Goal: Entertainment & Leisure: Browse casually

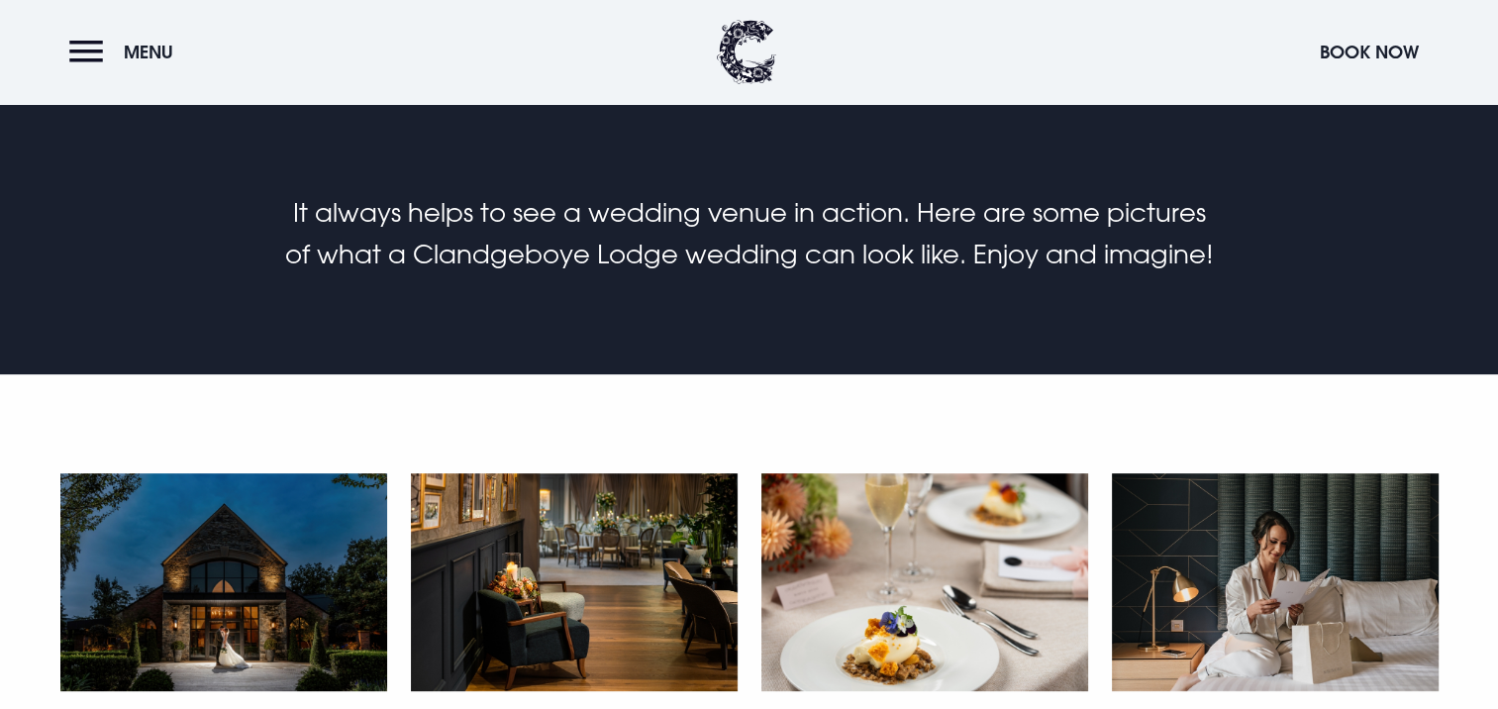
scroll to position [858, 0]
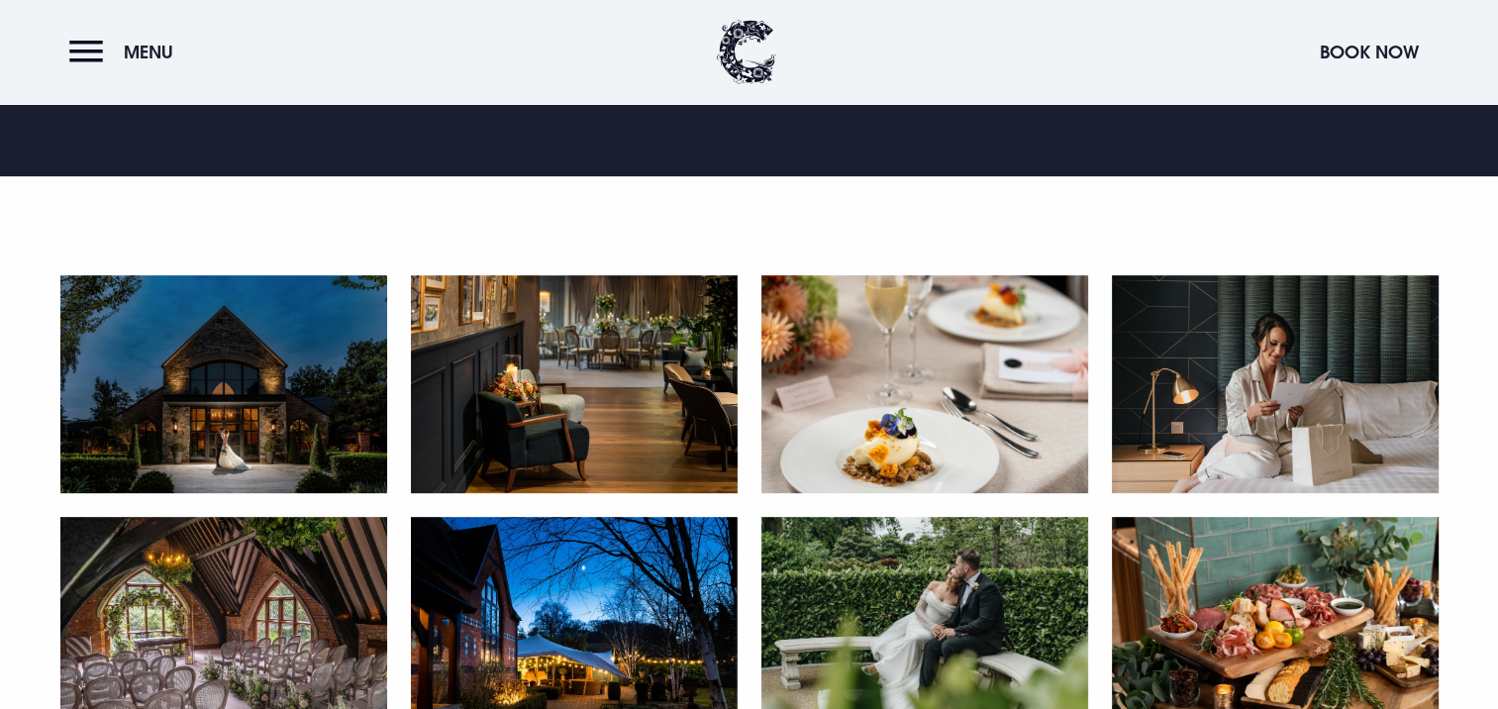
click at [190, 347] on img at bounding box center [223, 384] width 327 height 218
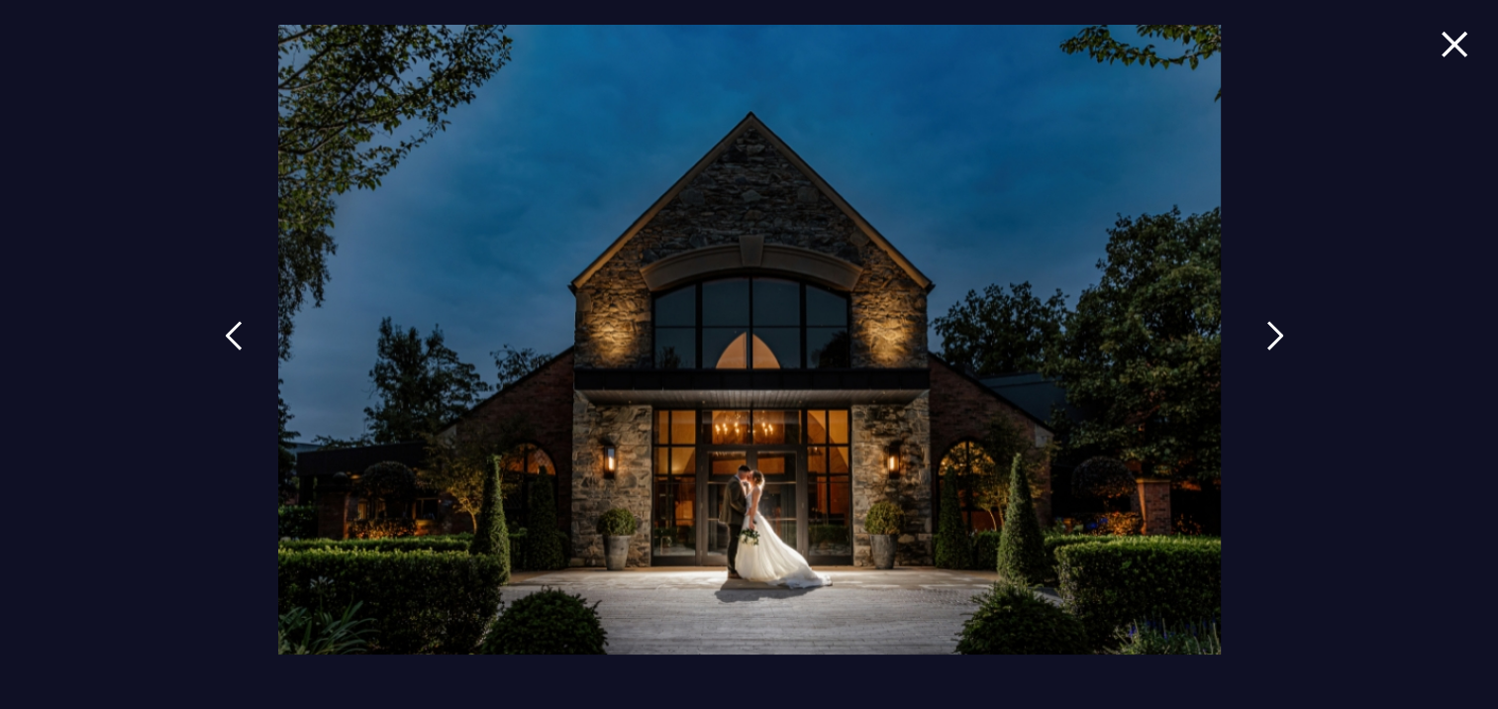
click at [1267, 321] on img at bounding box center [1276, 336] width 18 height 30
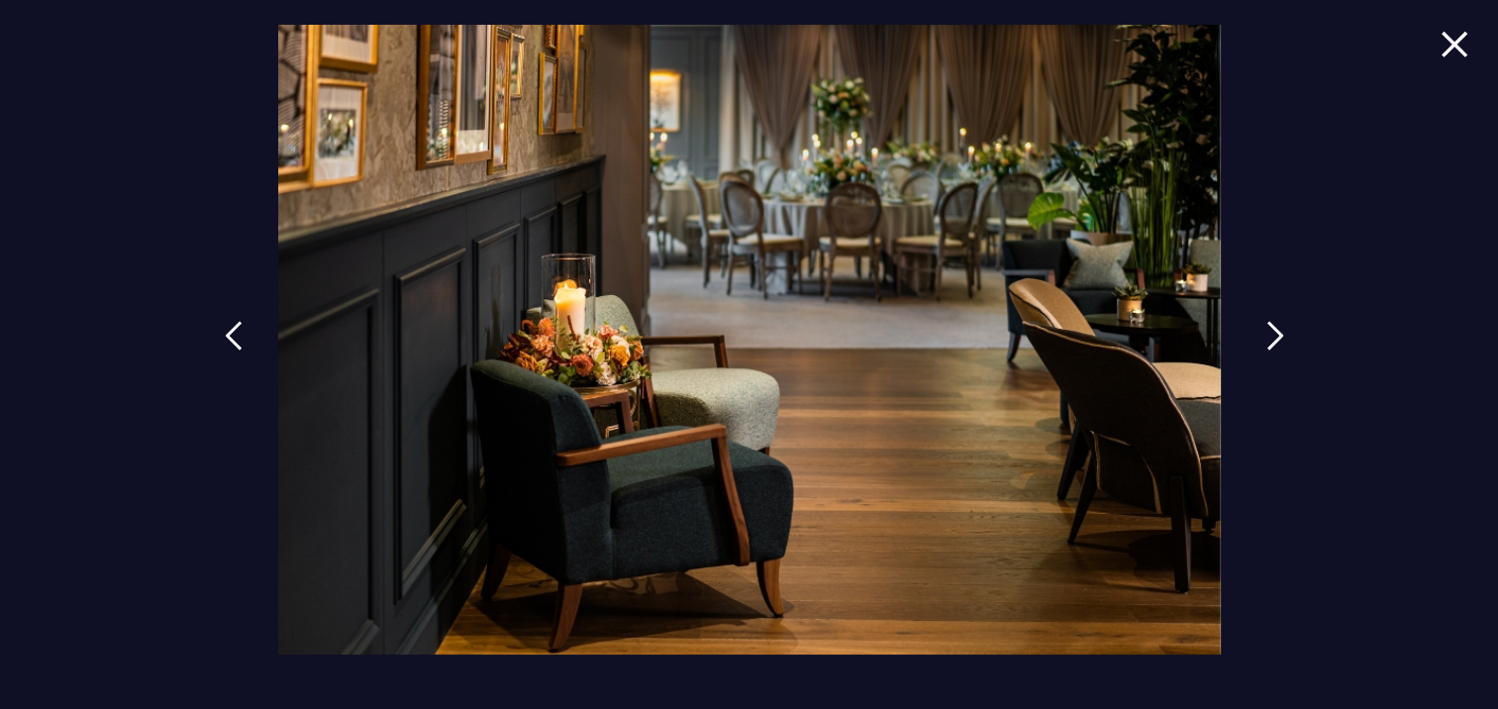
scroll to position [1347, 0]
click at [1267, 321] on img at bounding box center [1276, 336] width 18 height 30
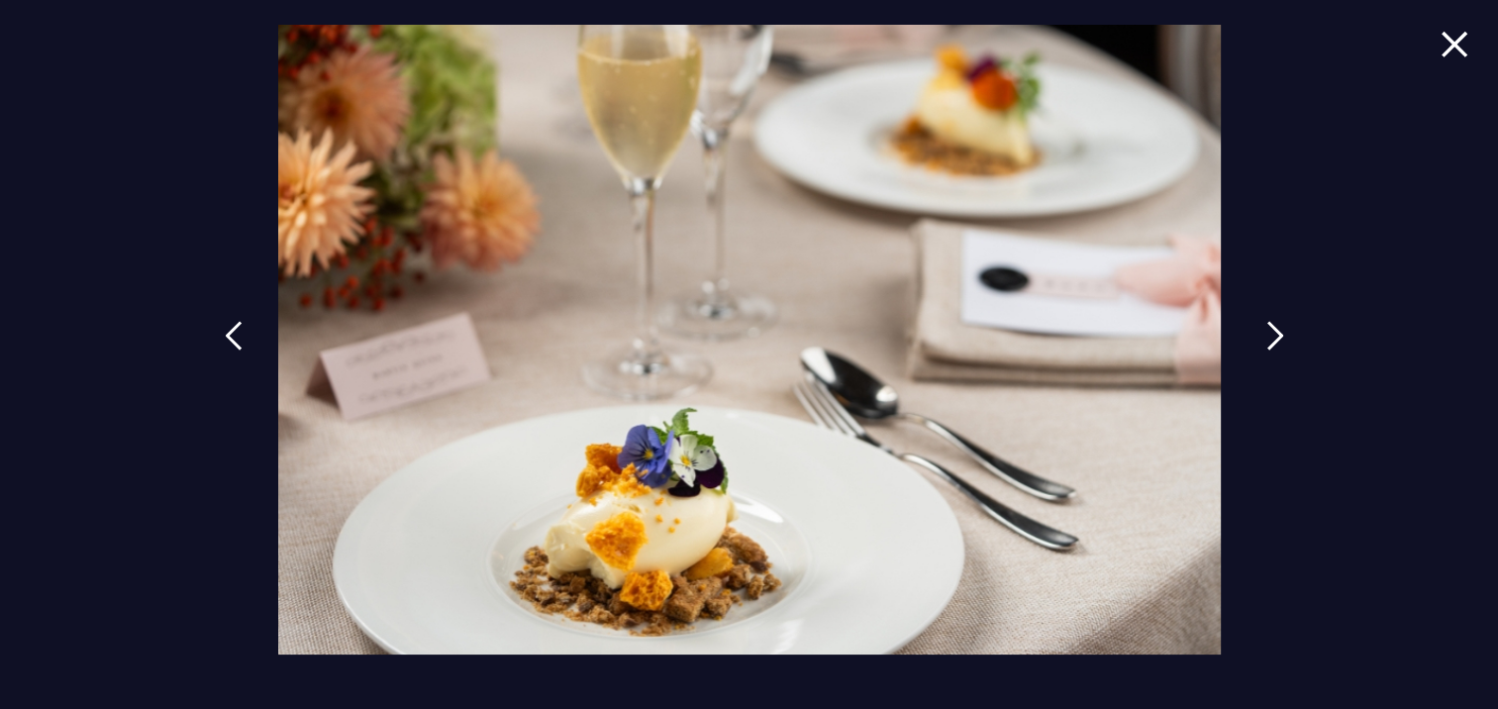
click at [1267, 321] on img at bounding box center [1276, 336] width 18 height 30
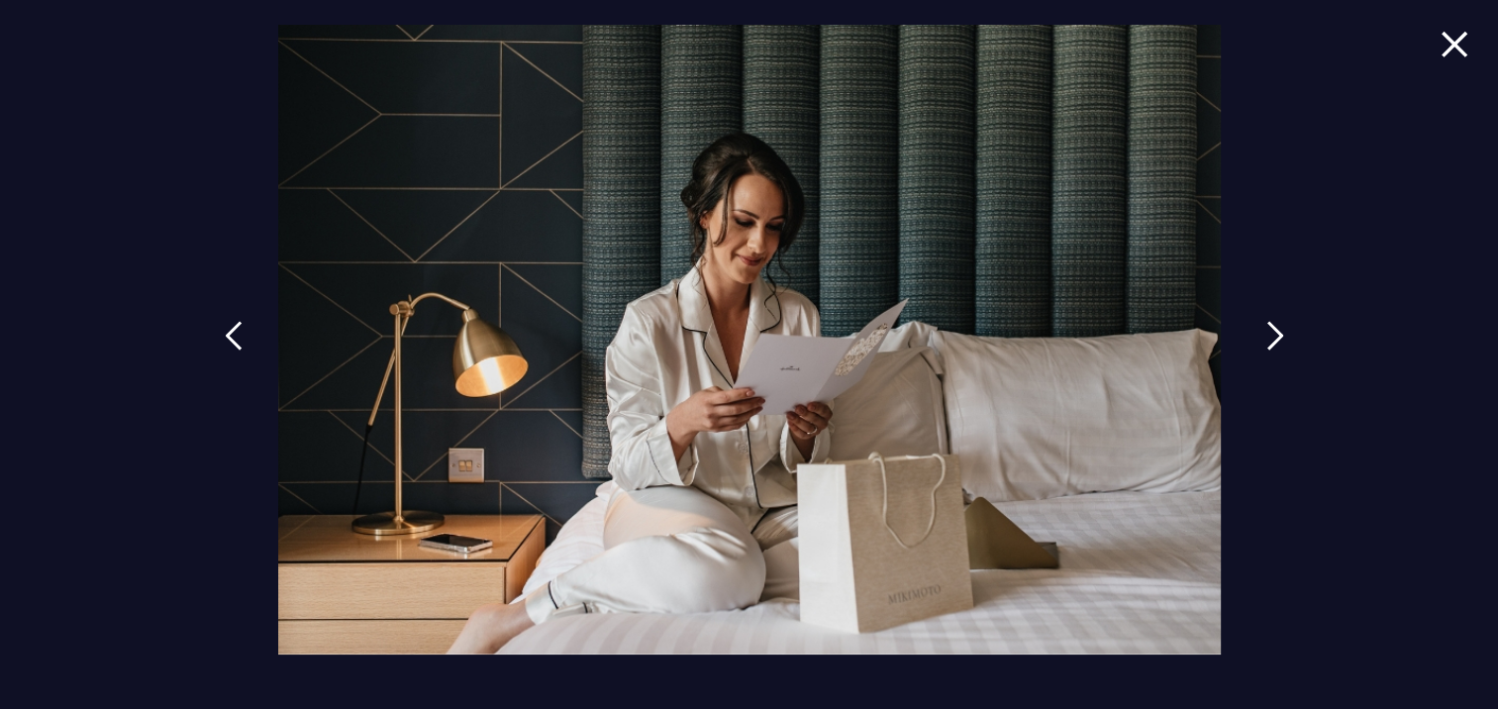
click at [1267, 321] on img at bounding box center [1276, 336] width 18 height 30
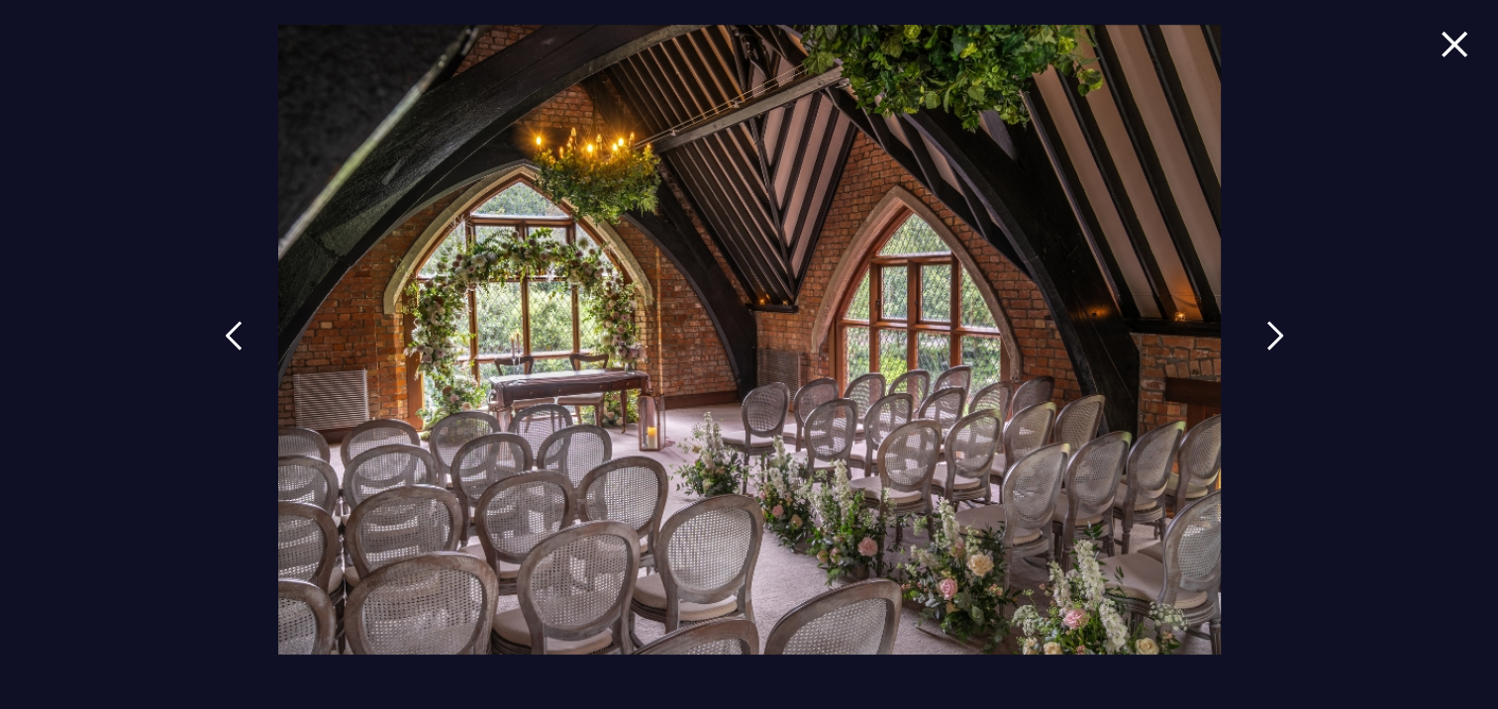
click at [1267, 321] on img at bounding box center [1276, 336] width 18 height 30
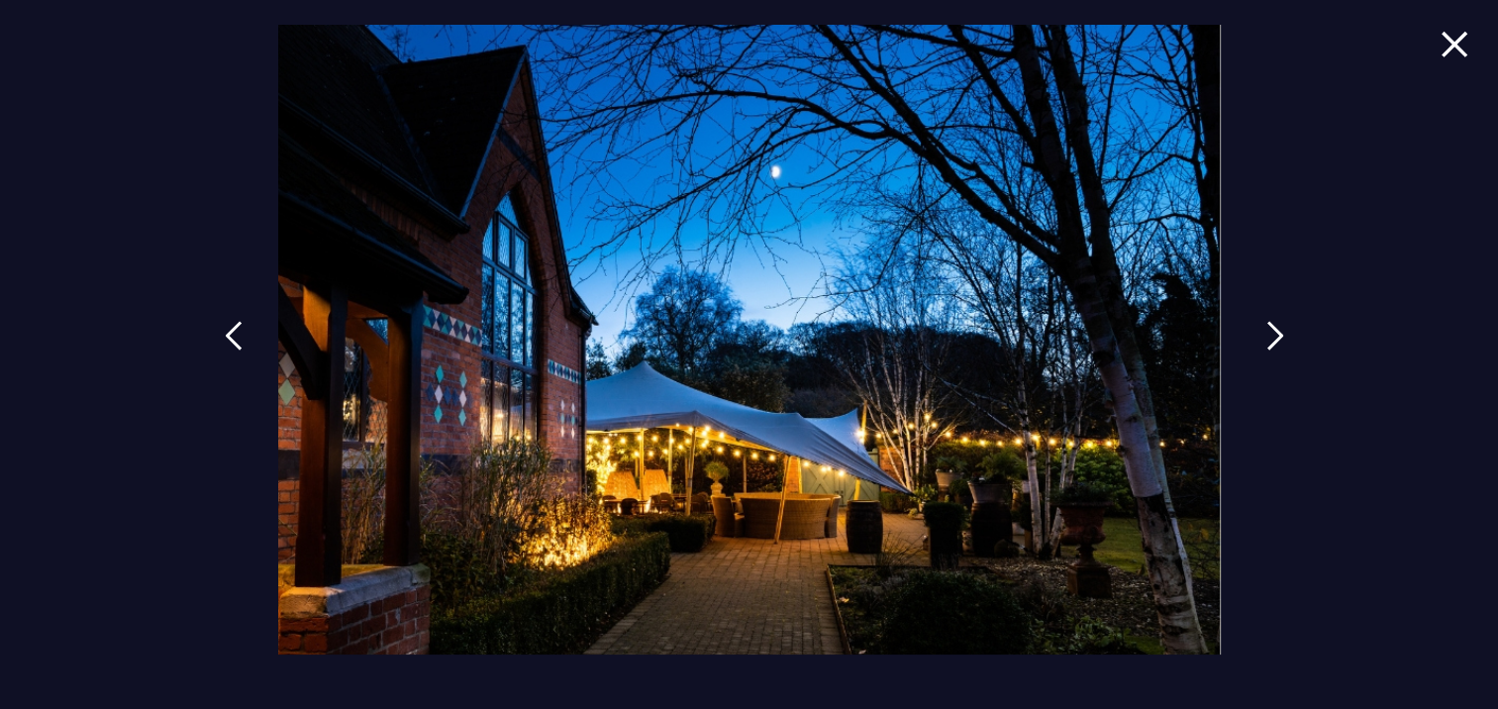
click at [1267, 321] on img at bounding box center [1276, 336] width 18 height 30
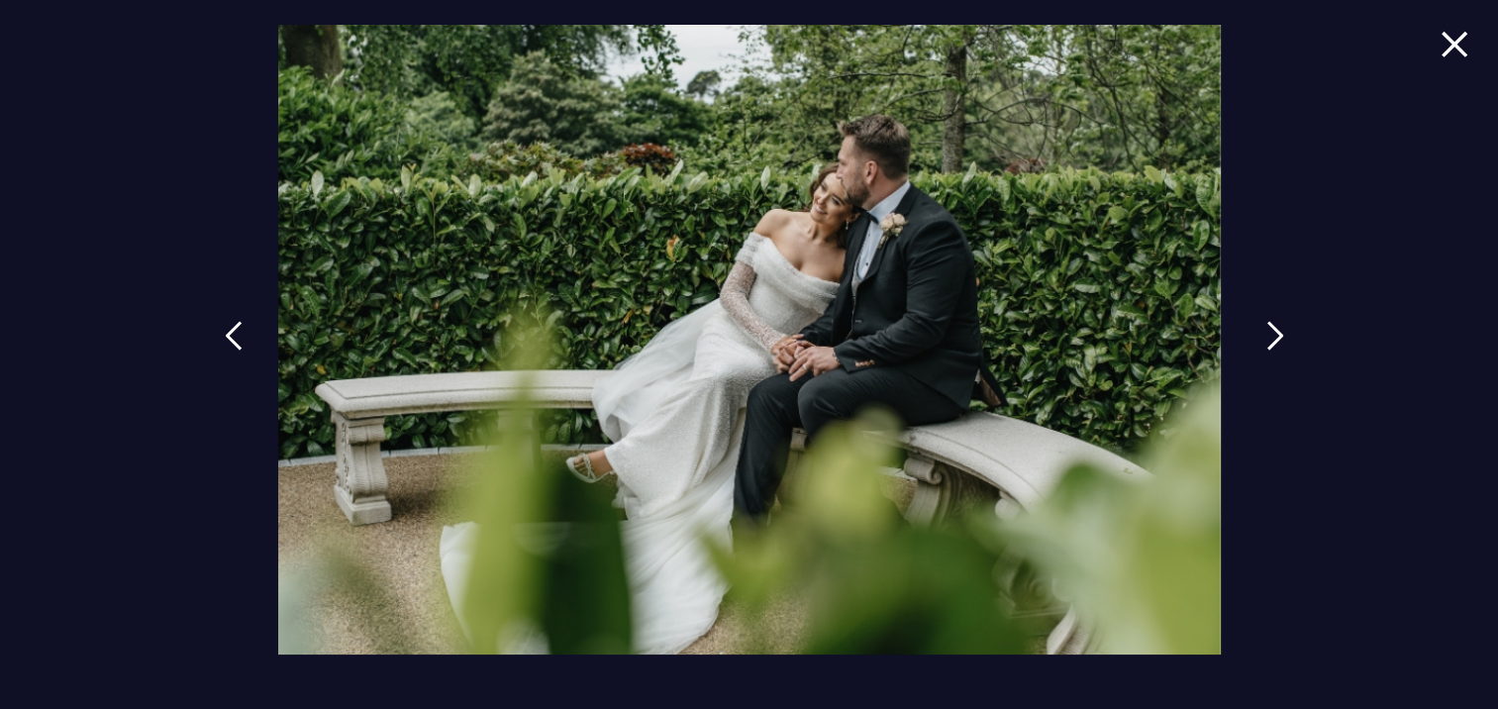
click at [1267, 321] on img at bounding box center [1276, 336] width 18 height 30
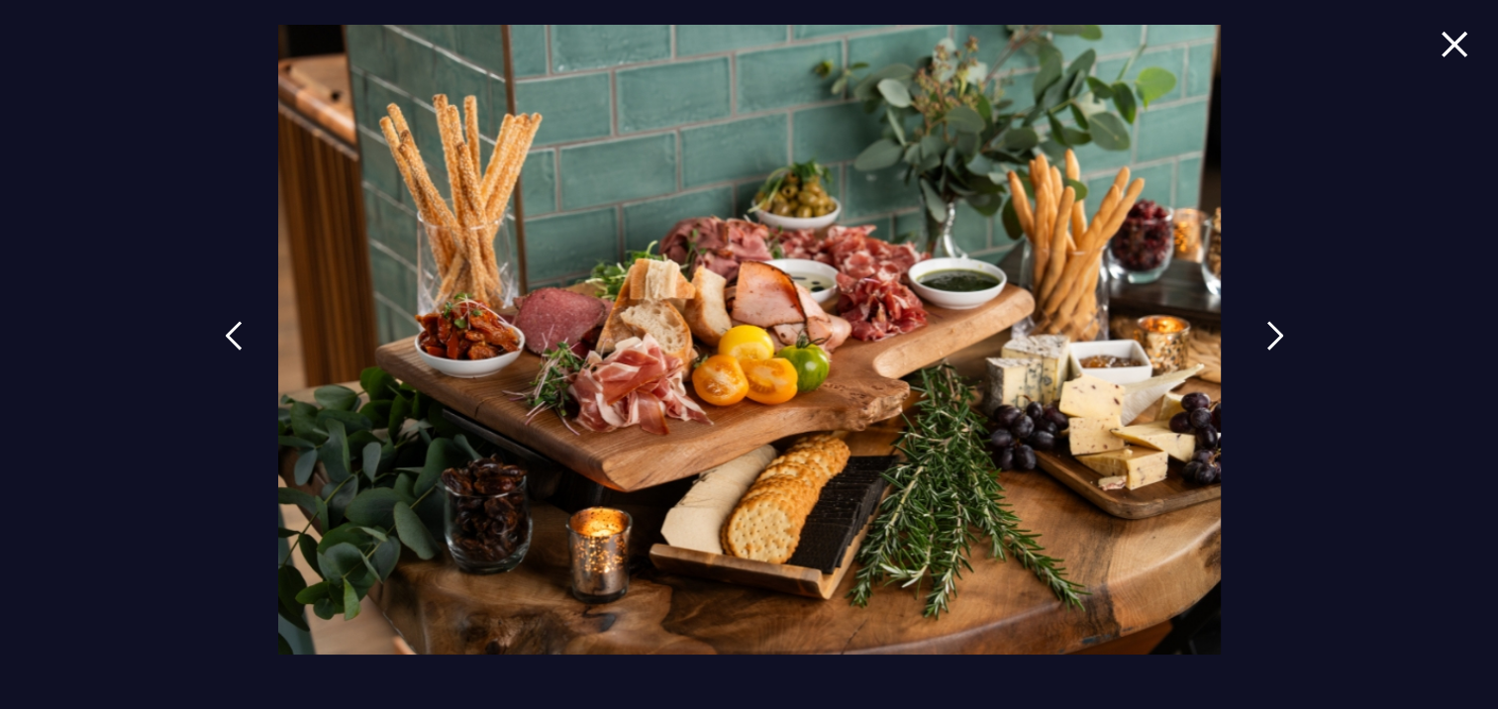
click at [1267, 321] on img at bounding box center [1276, 336] width 18 height 30
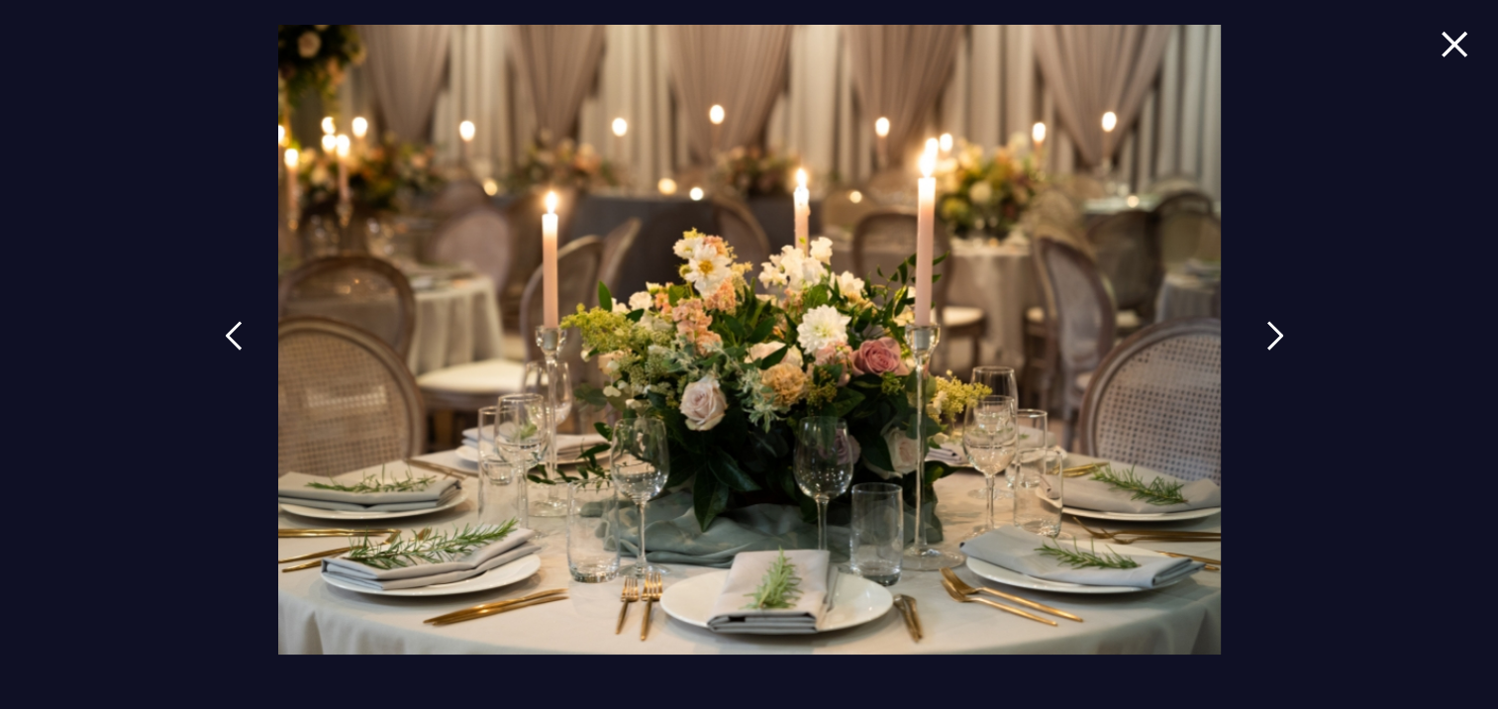
click at [1277, 330] on img at bounding box center [1276, 336] width 18 height 30
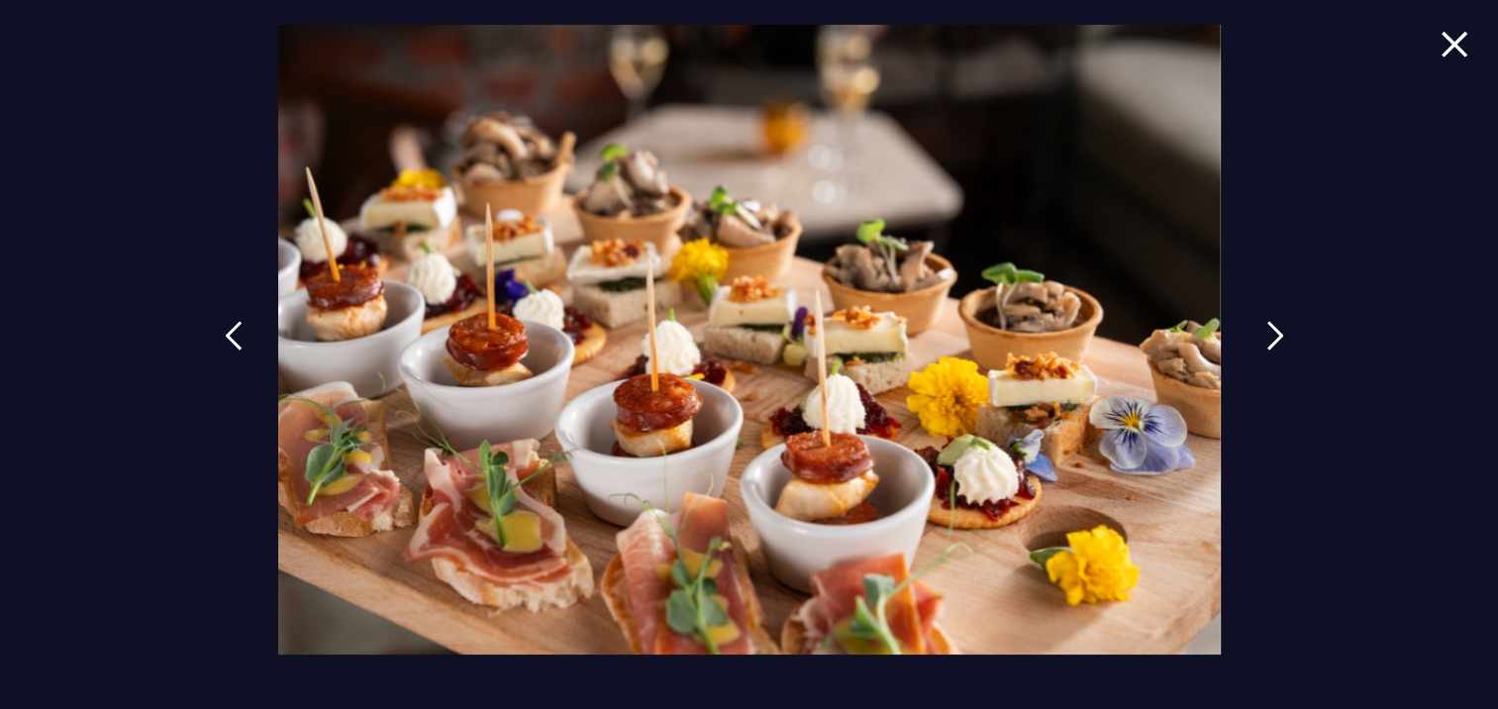
click at [1277, 330] on img at bounding box center [1276, 336] width 18 height 30
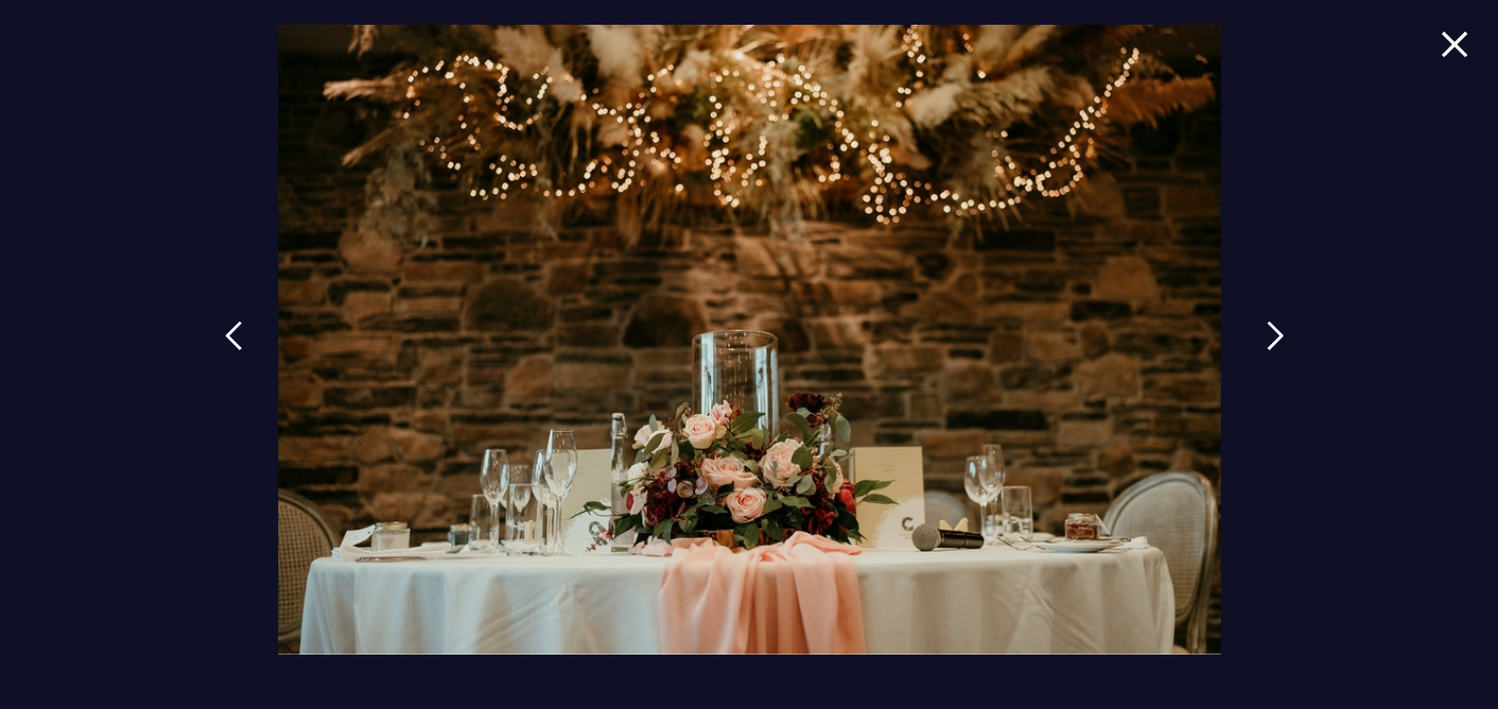
click at [1277, 330] on img at bounding box center [1276, 336] width 18 height 30
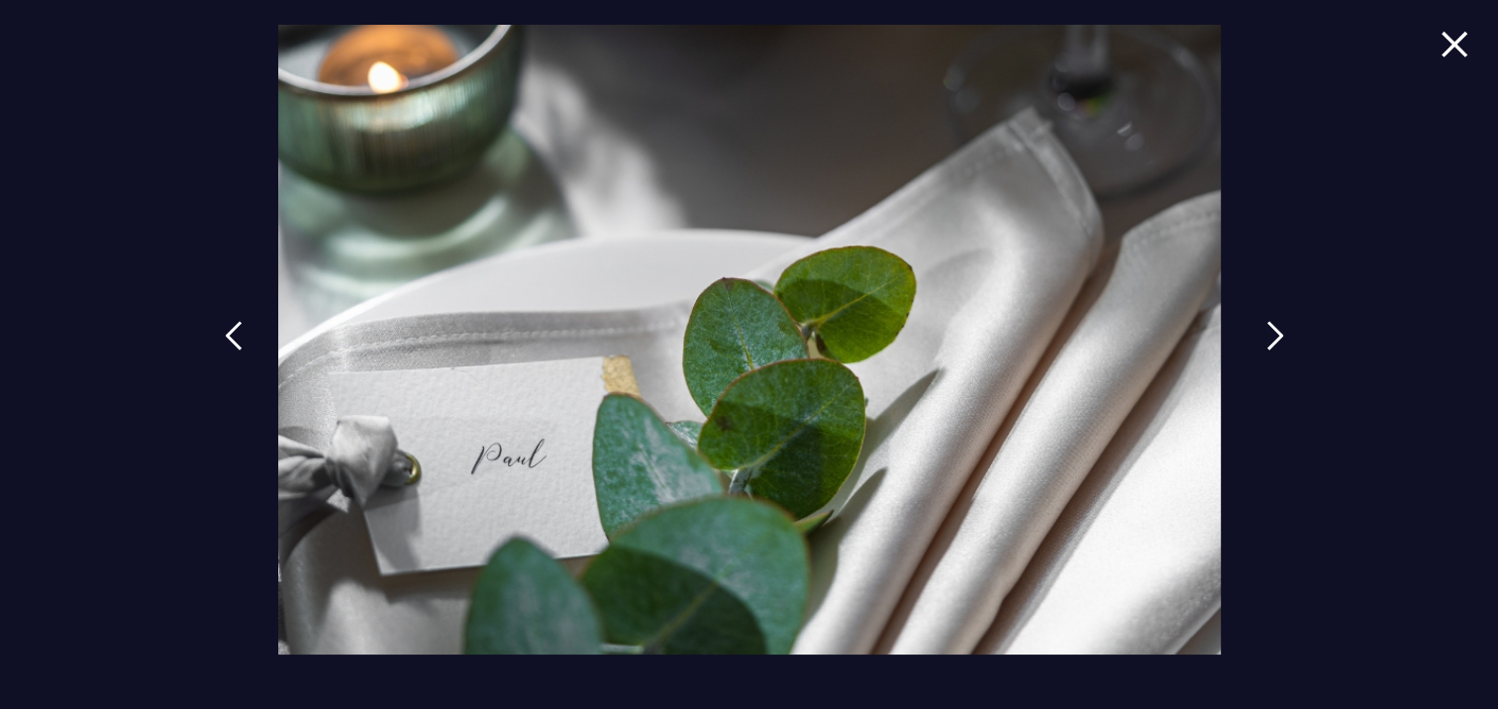
click at [1277, 330] on img at bounding box center [1276, 336] width 18 height 30
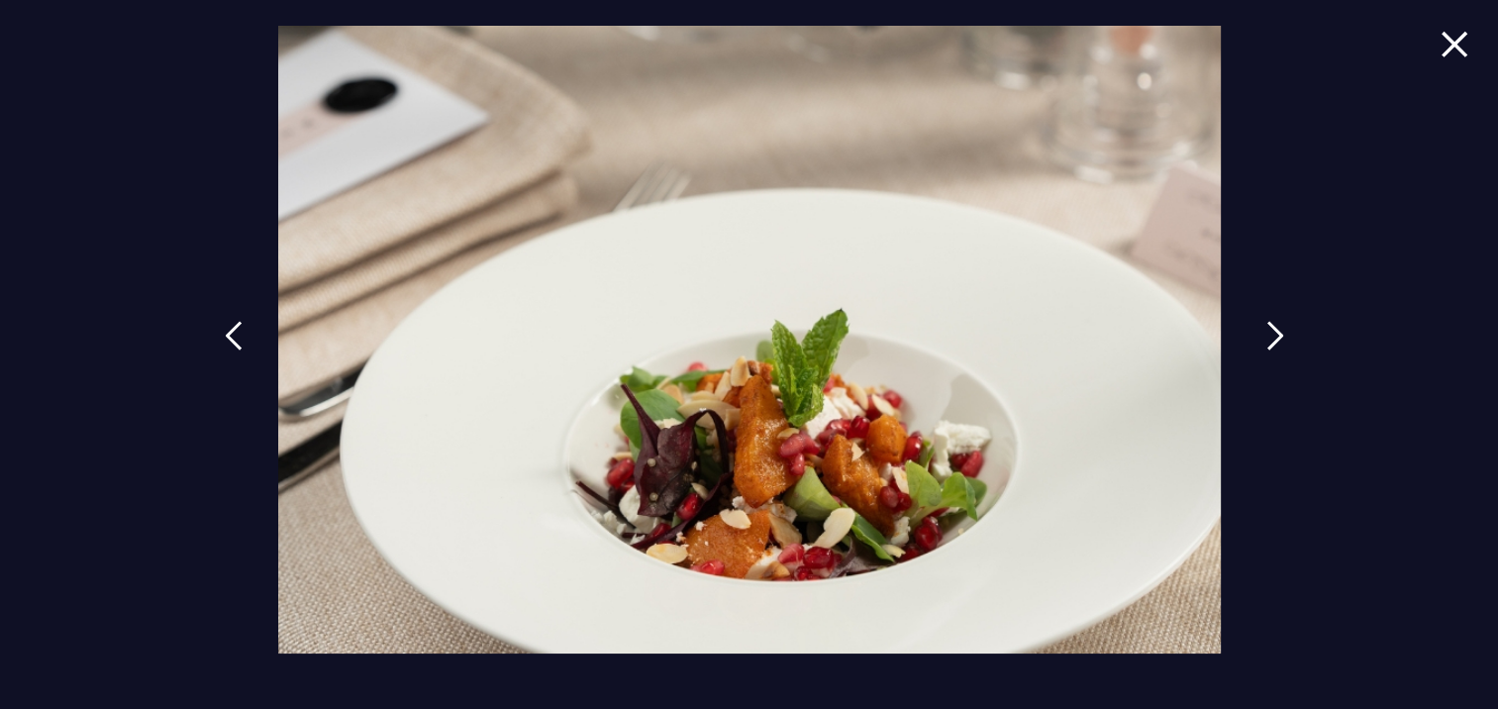
click at [1277, 330] on img at bounding box center [1276, 336] width 18 height 30
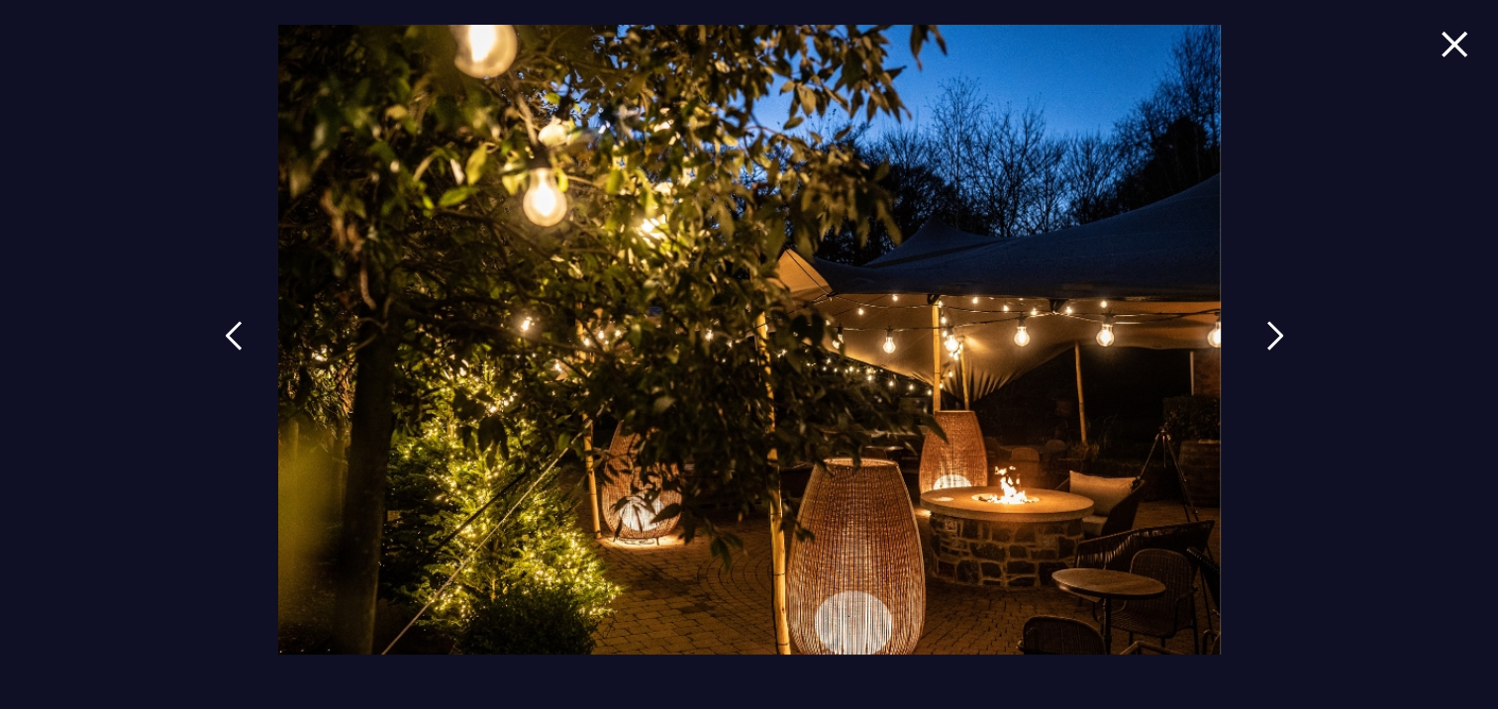
click at [1277, 330] on img at bounding box center [1276, 336] width 18 height 30
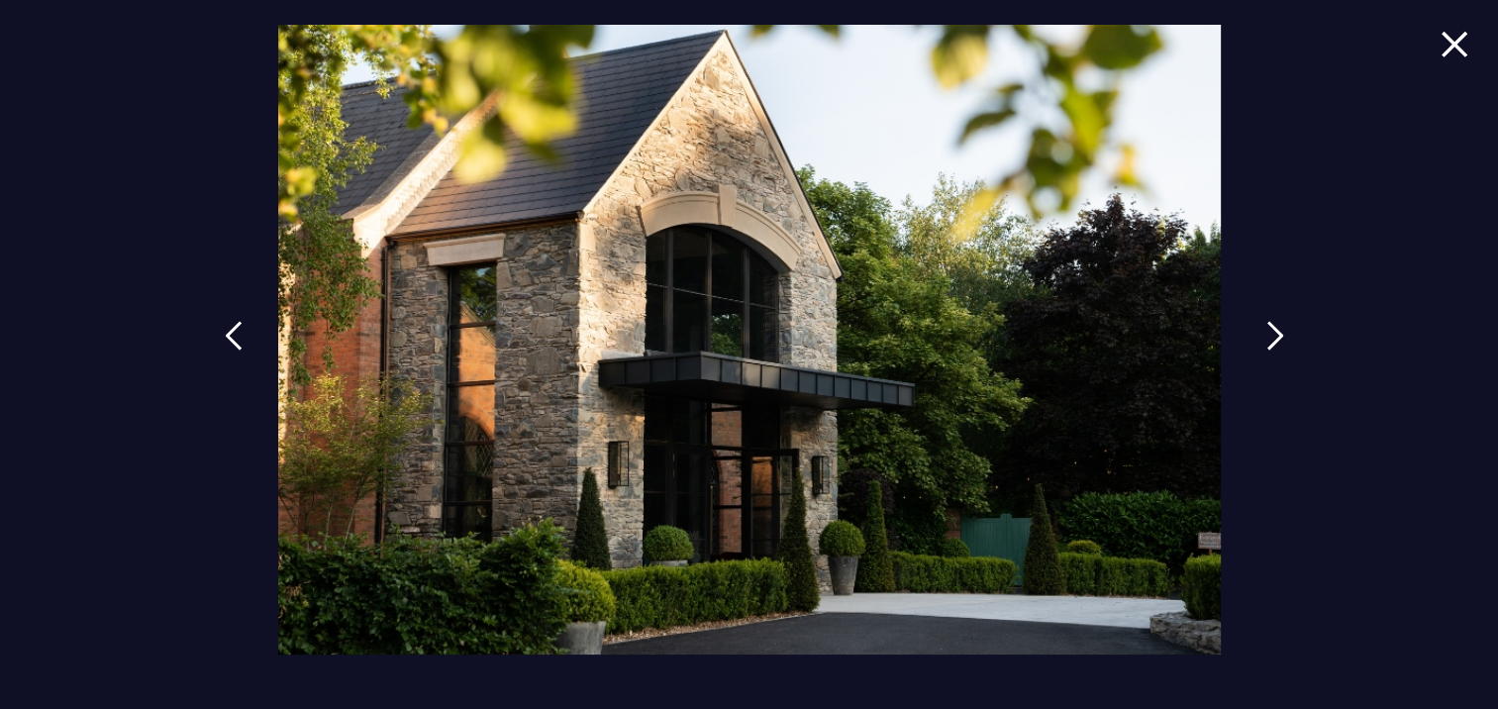
click at [1277, 330] on img at bounding box center [1276, 336] width 18 height 30
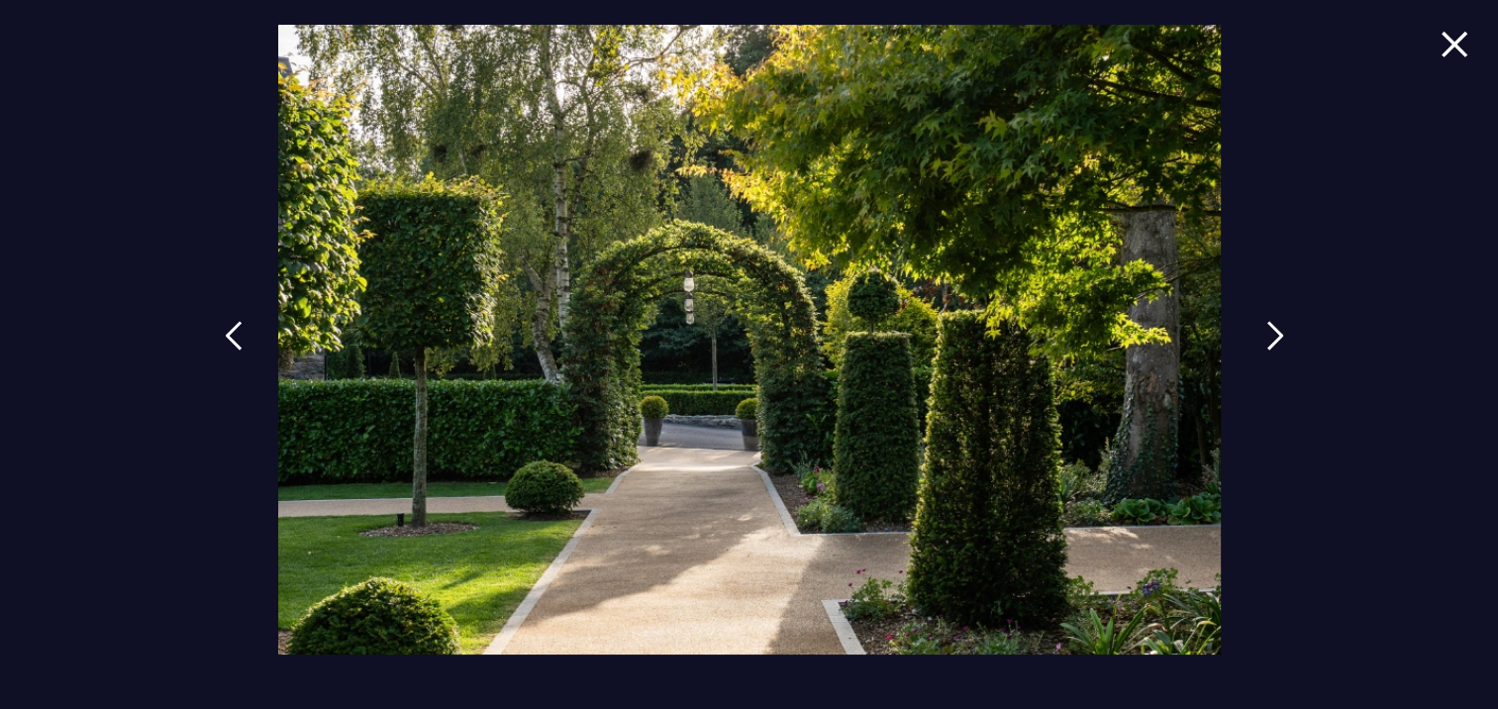
click at [1277, 330] on img at bounding box center [1276, 336] width 18 height 30
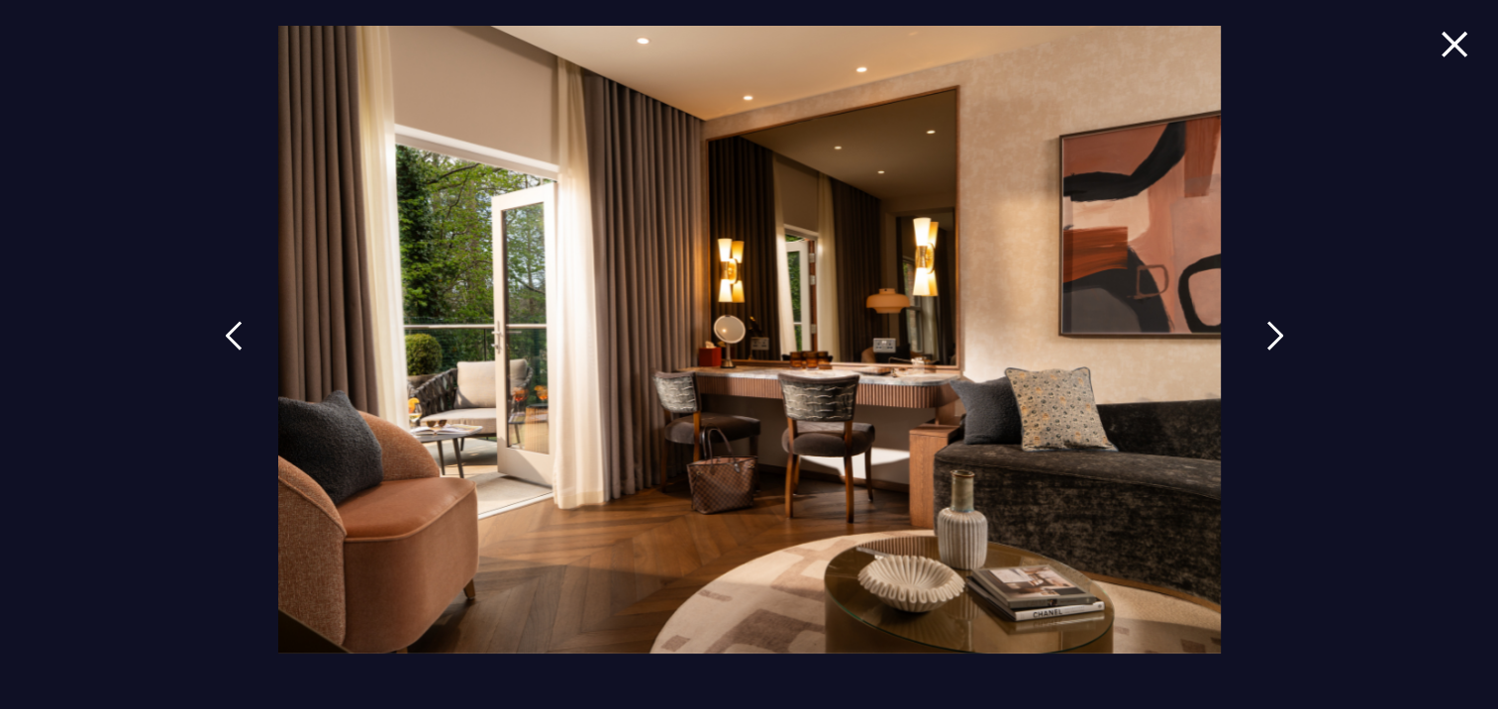
click at [1277, 330] on img at bounding box center [1276, 336] width 18 height 30
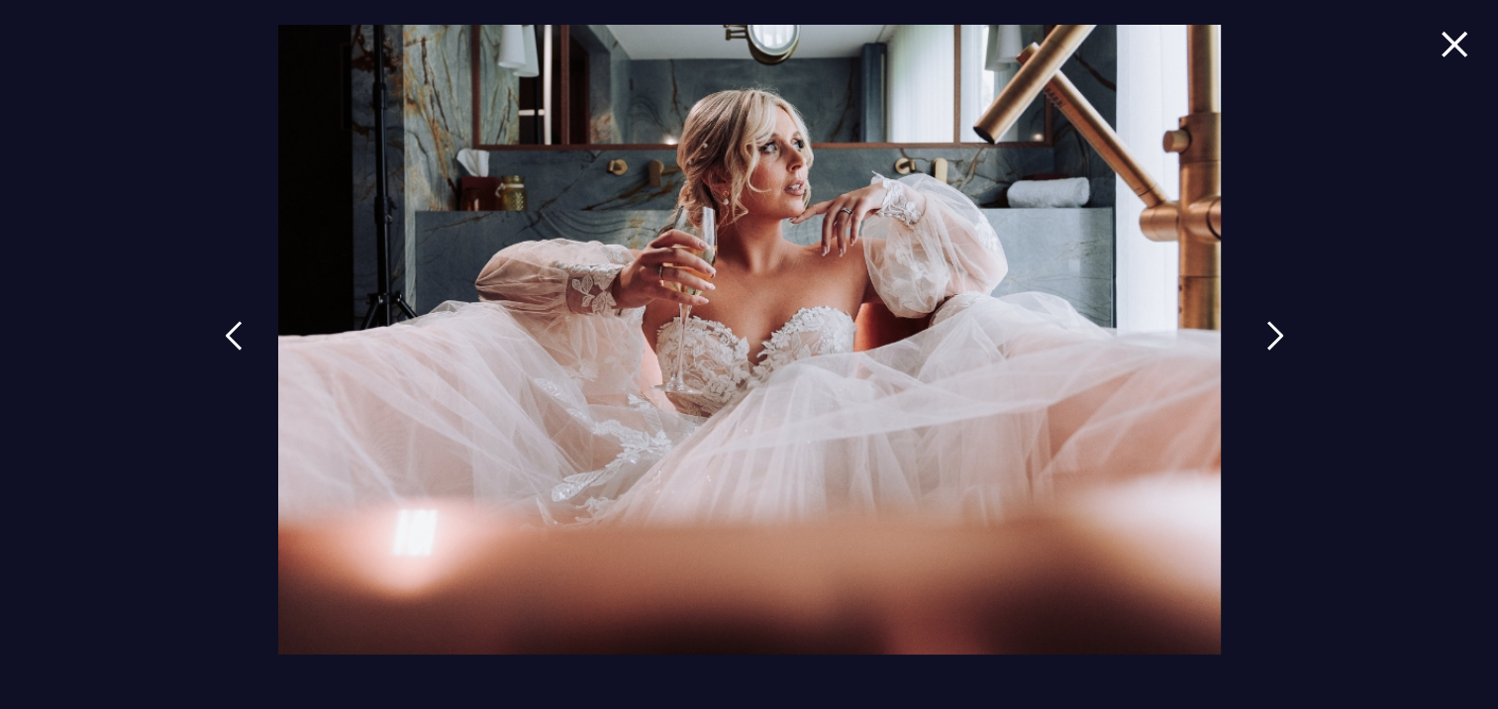
click at [1277, 330] on img at bounding box center [1276, 336] width 18 height 30
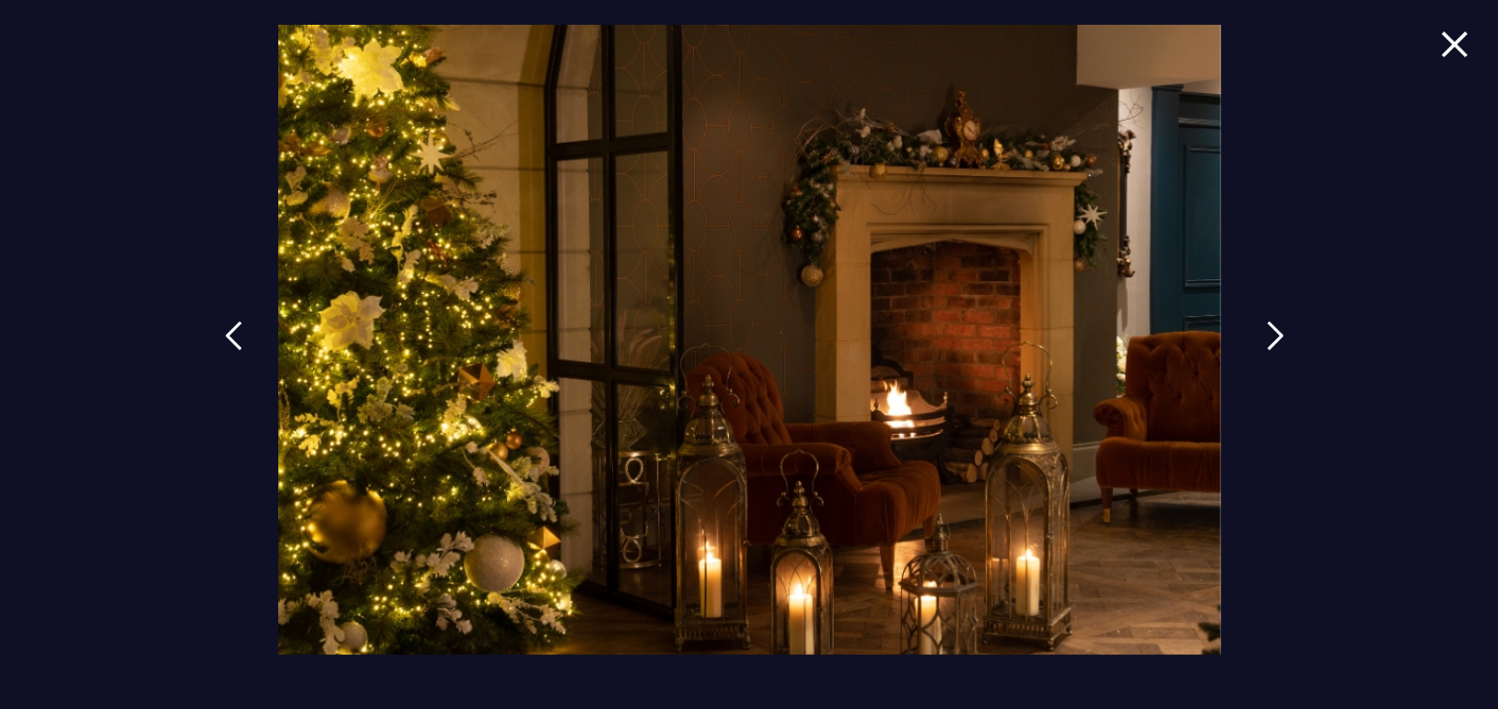
click at [1277, 330] on img at bounding box center [1276, 336] width 18 height 30
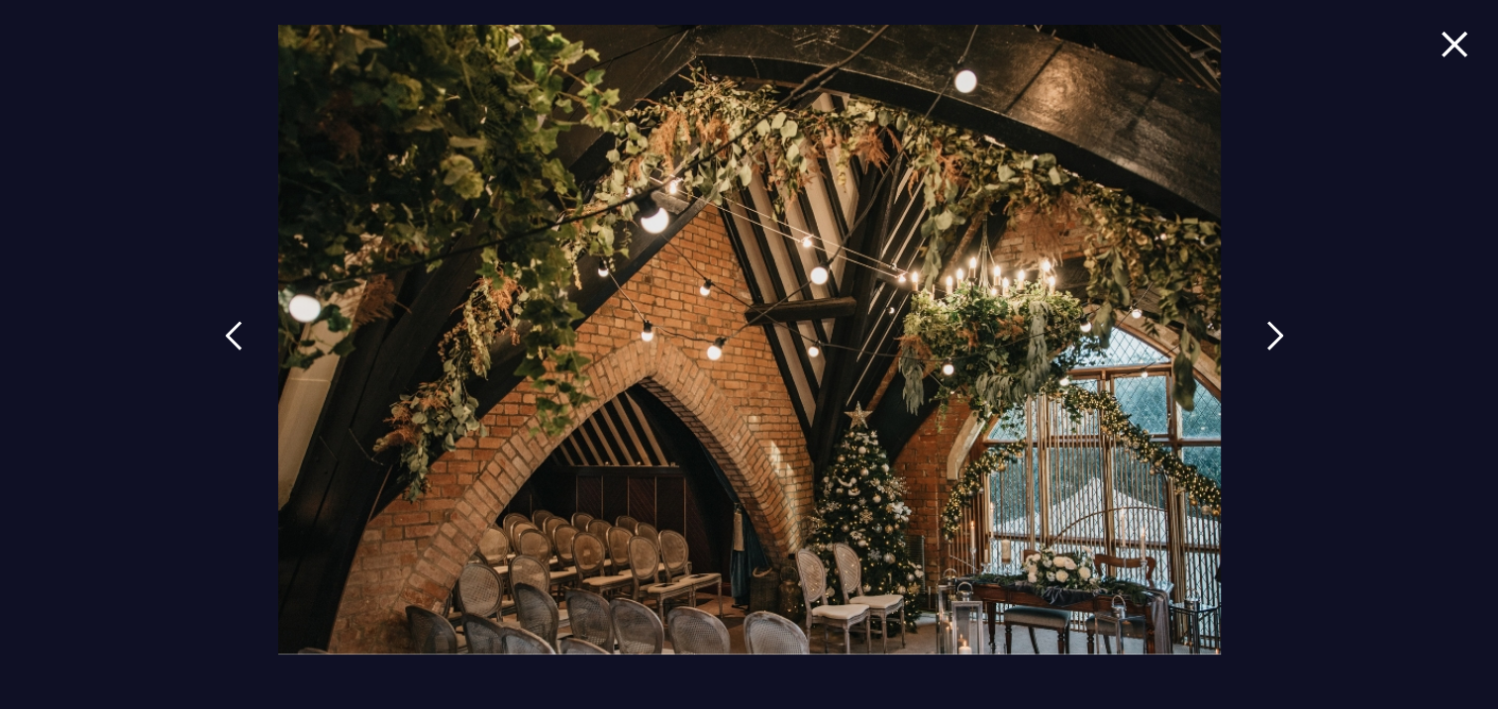
click at [1277, 330] on img at bounding box center [1276, 336] width 18 height 30
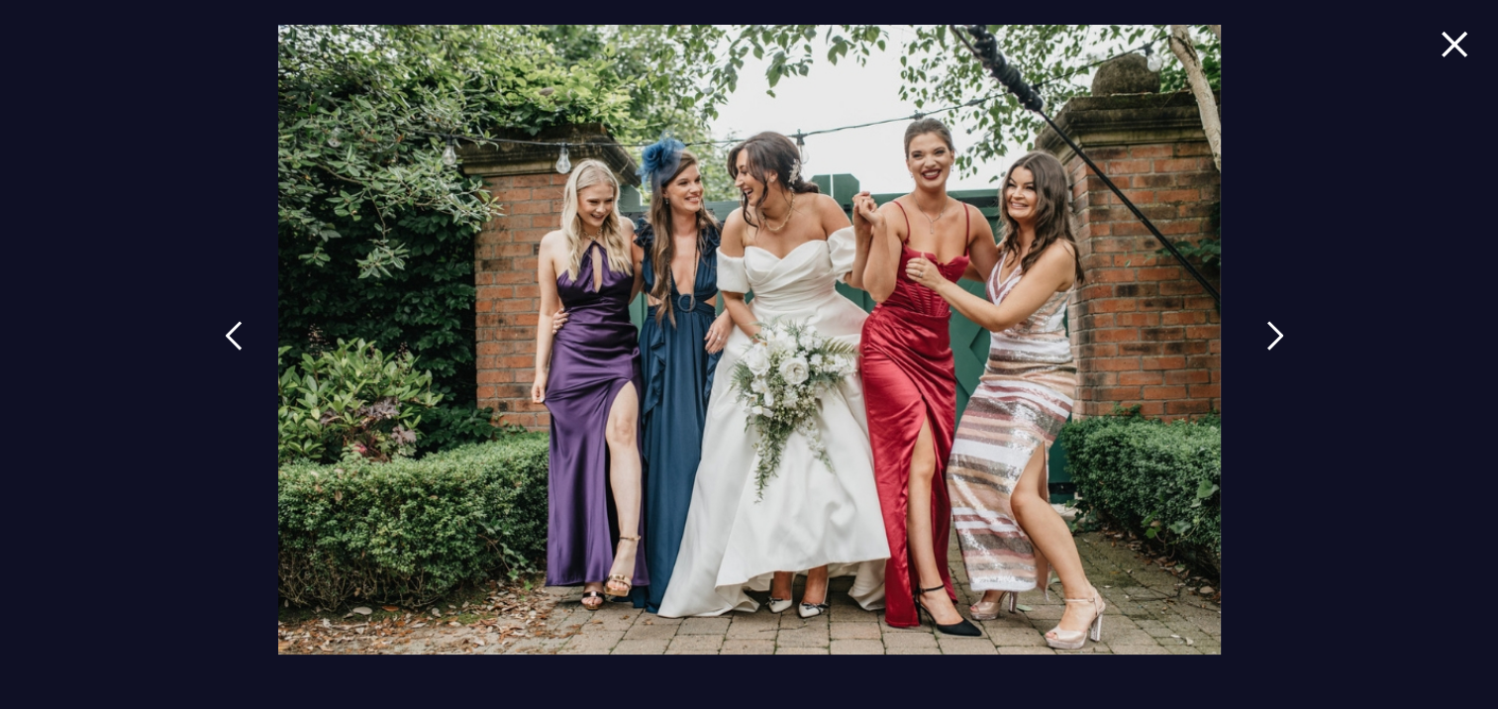
click at [1277, 330] on img at bounding box center [1276, 336] width 18 height 30
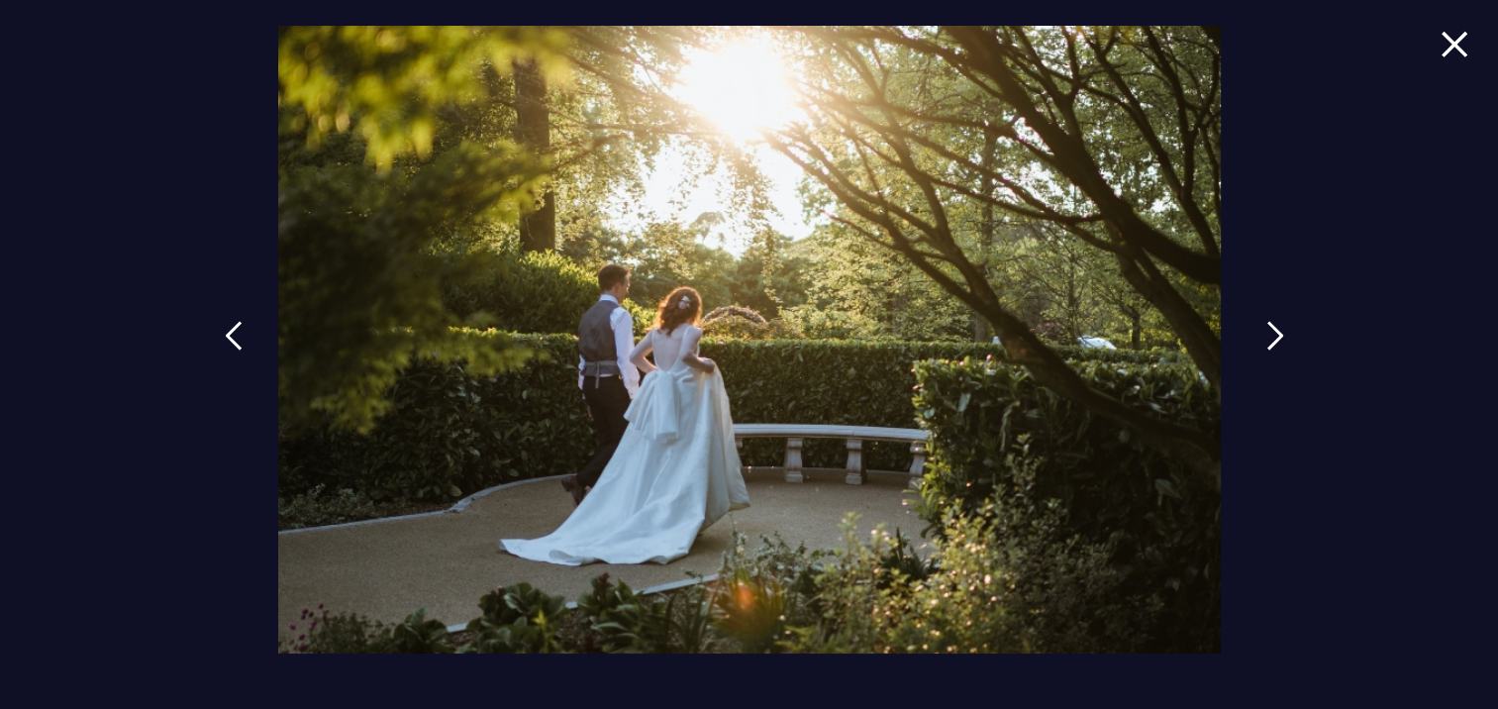
click at [1277, 330] on img at bounding box center [1276, 336] width 18 height 30
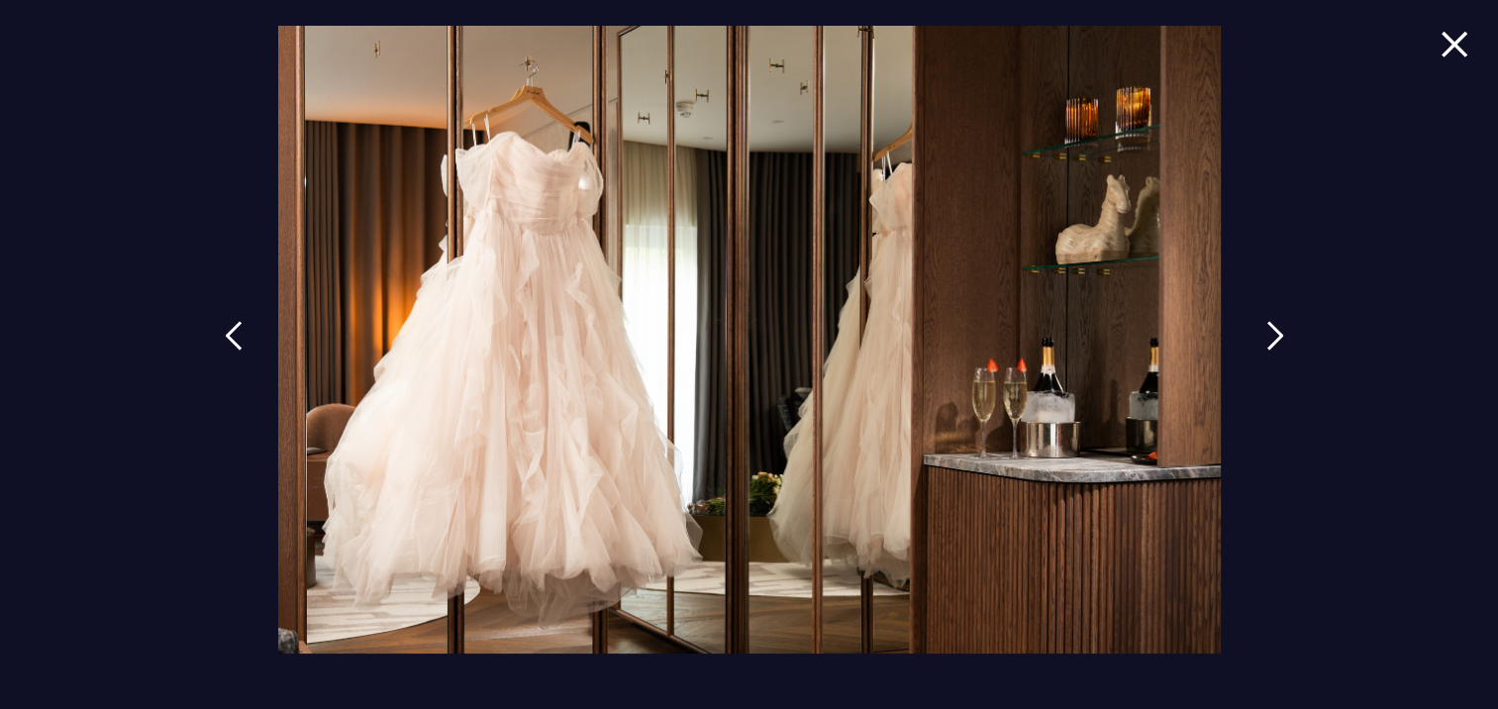
click at [1277, 330] on img at bounding box center [1276, 336] width 18 height 30
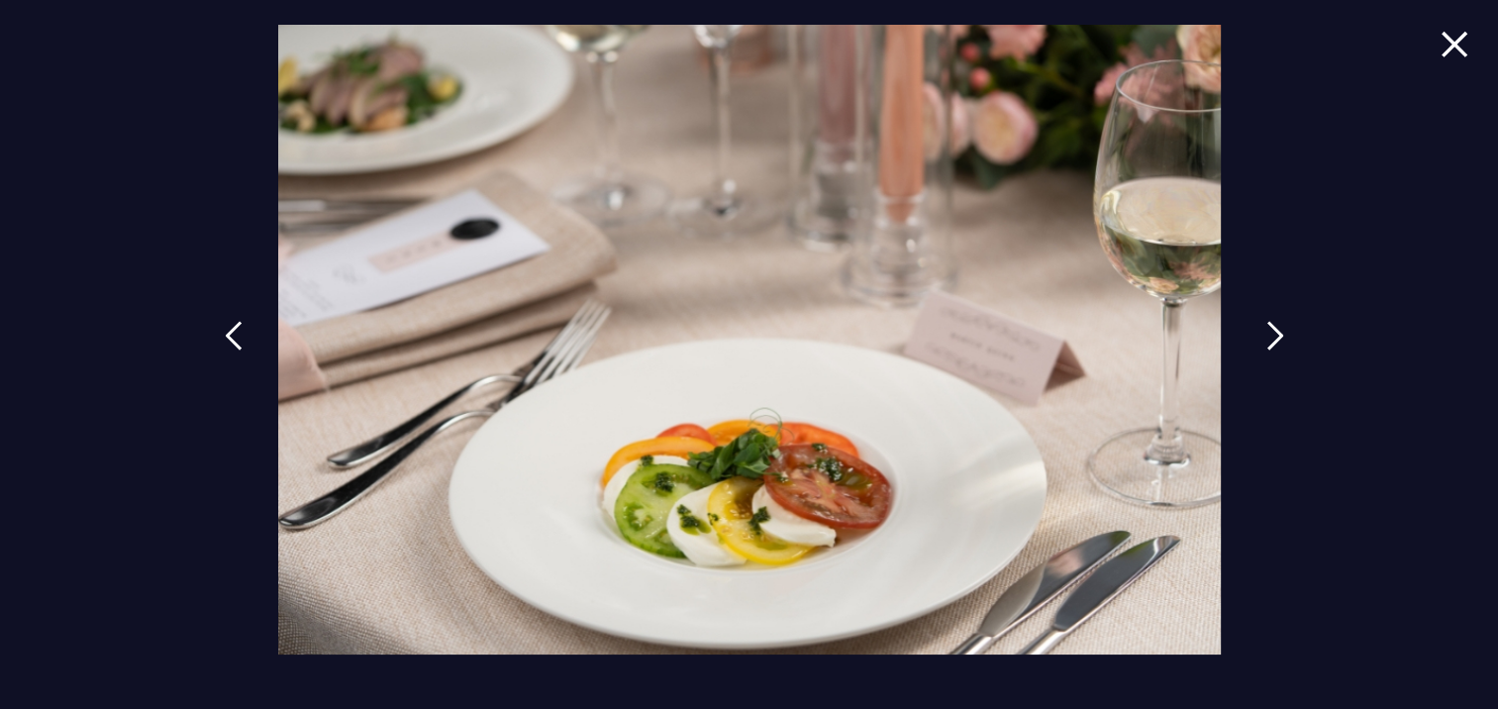
click at [1277, 330] on img at bounding box center [1276, 336] width 18 height 30
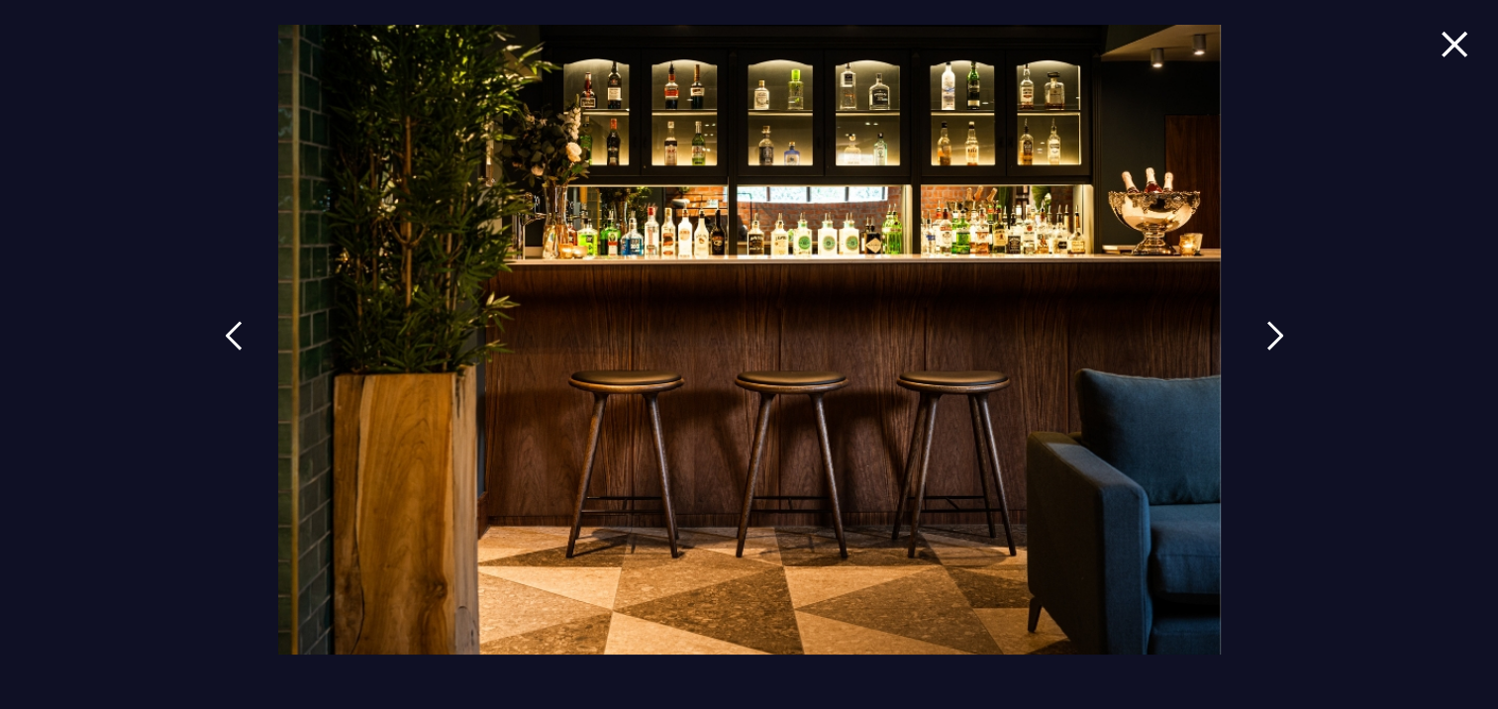
click at [1277, 330] on img at bounding box center [1276, 336] width 18 height 30
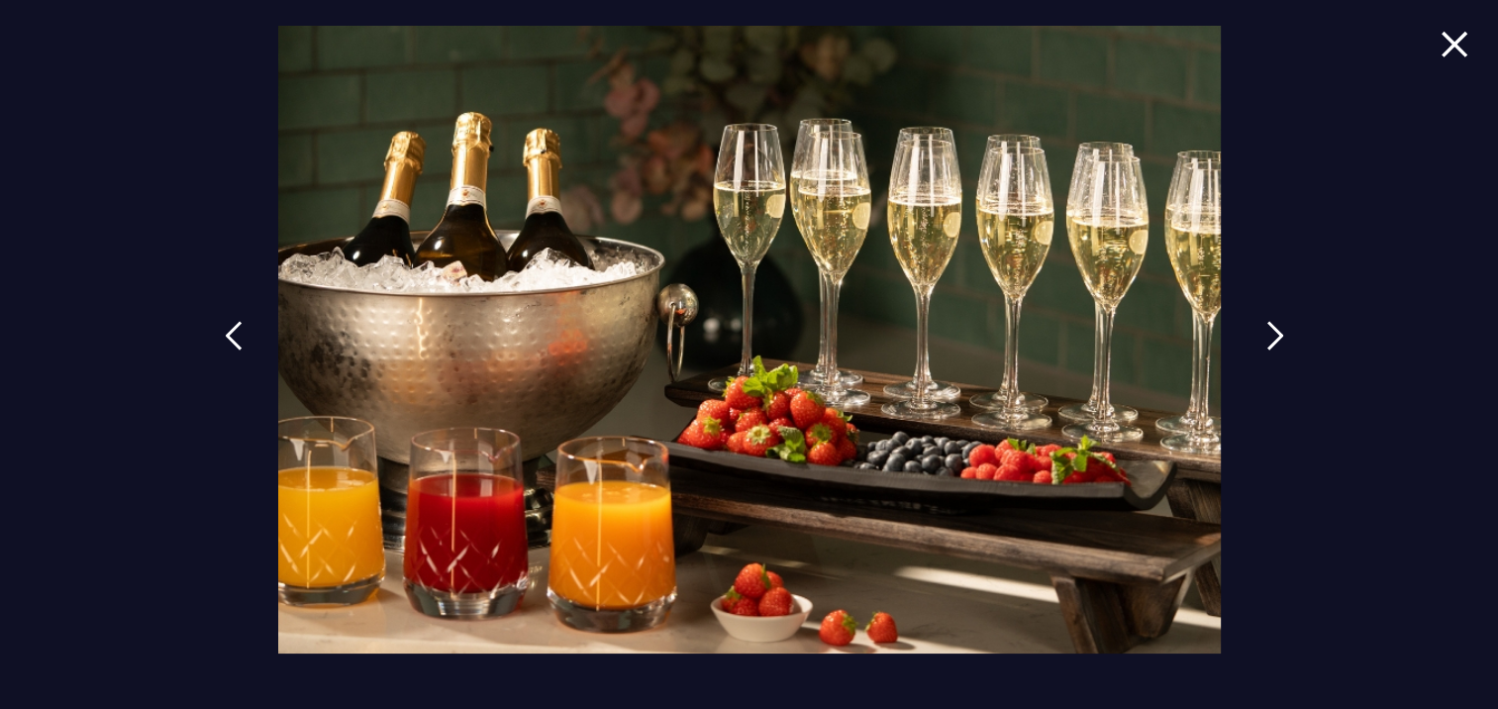
click at [1277, 330] on img at bounding box center [1276, 336] width 18 height 30
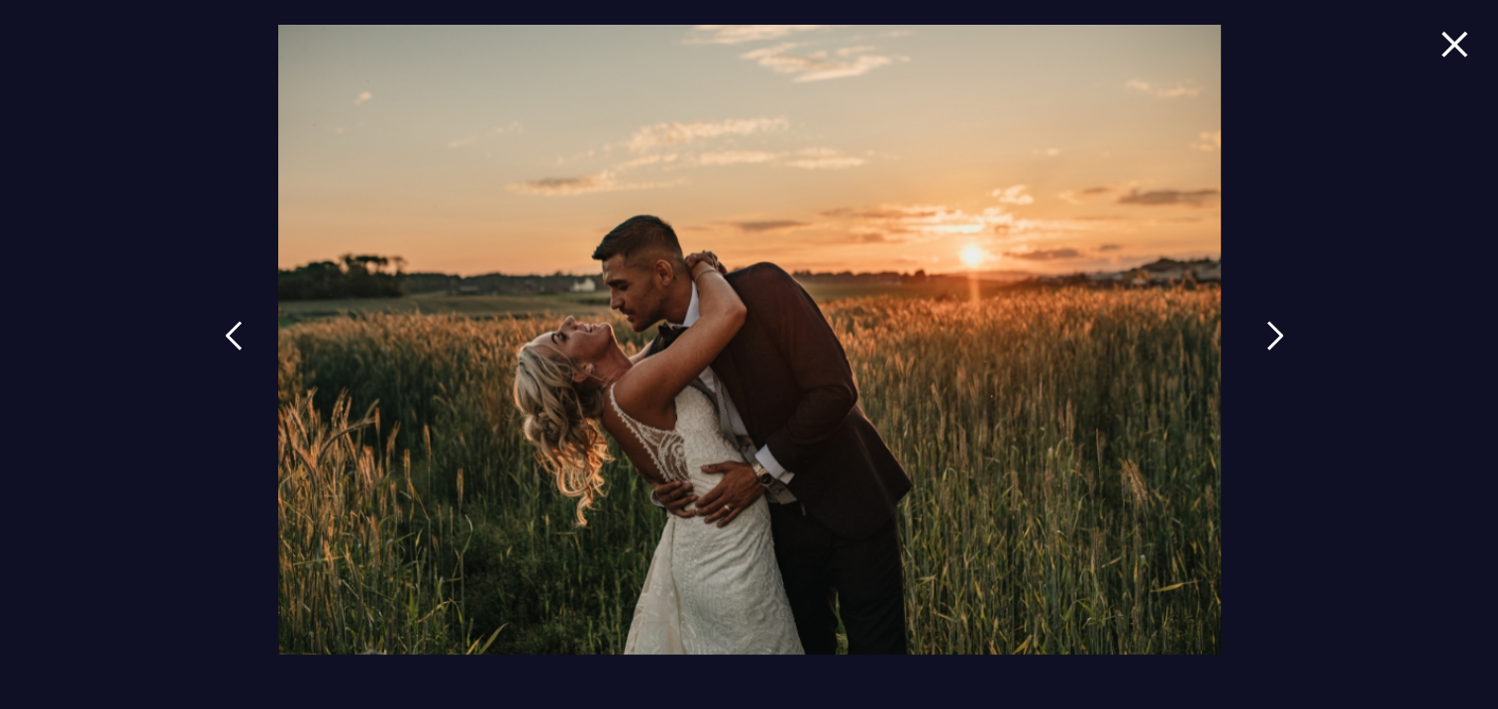
click at [1277, 330] on img at bounding box center [1276, 336] width 18 height 30
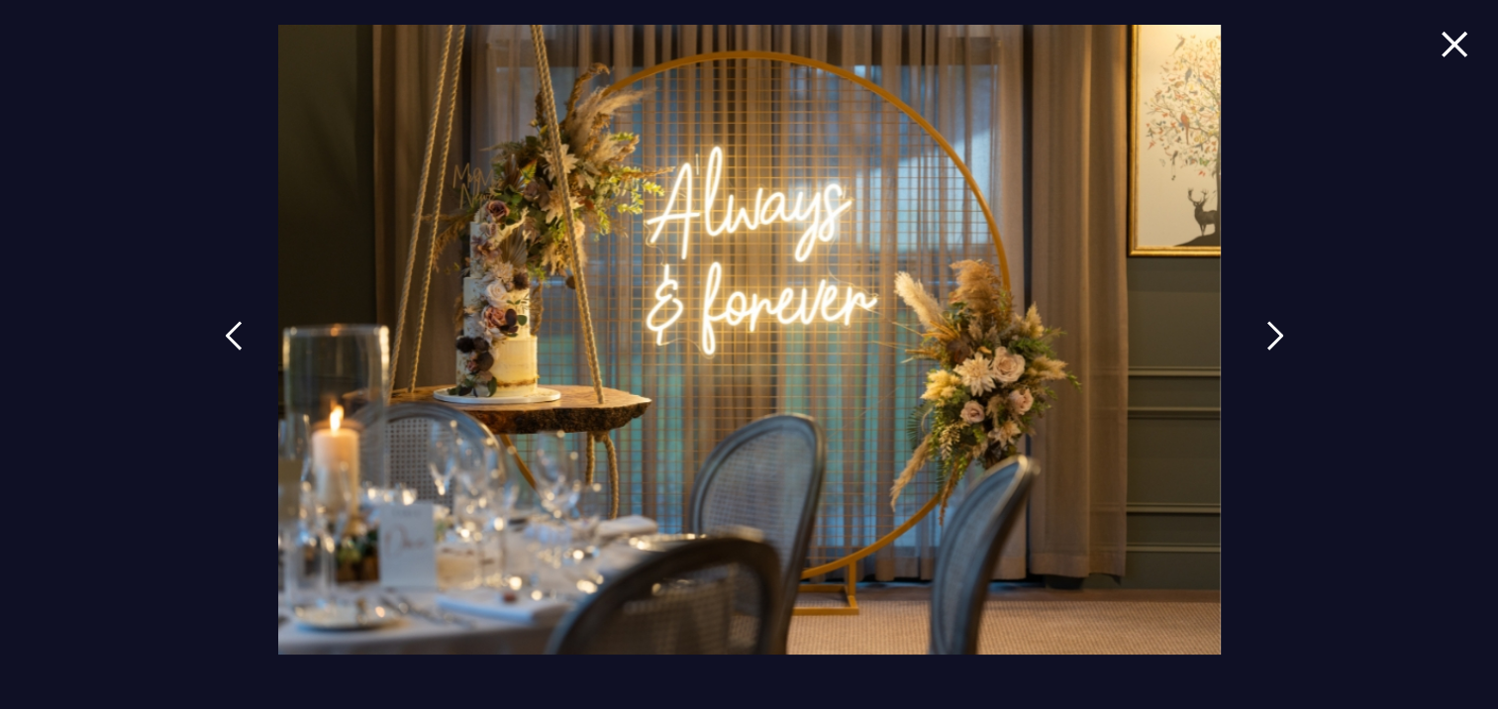
click at [1277, 330] on img at bounding box center [1276, 336] width 18 height 30
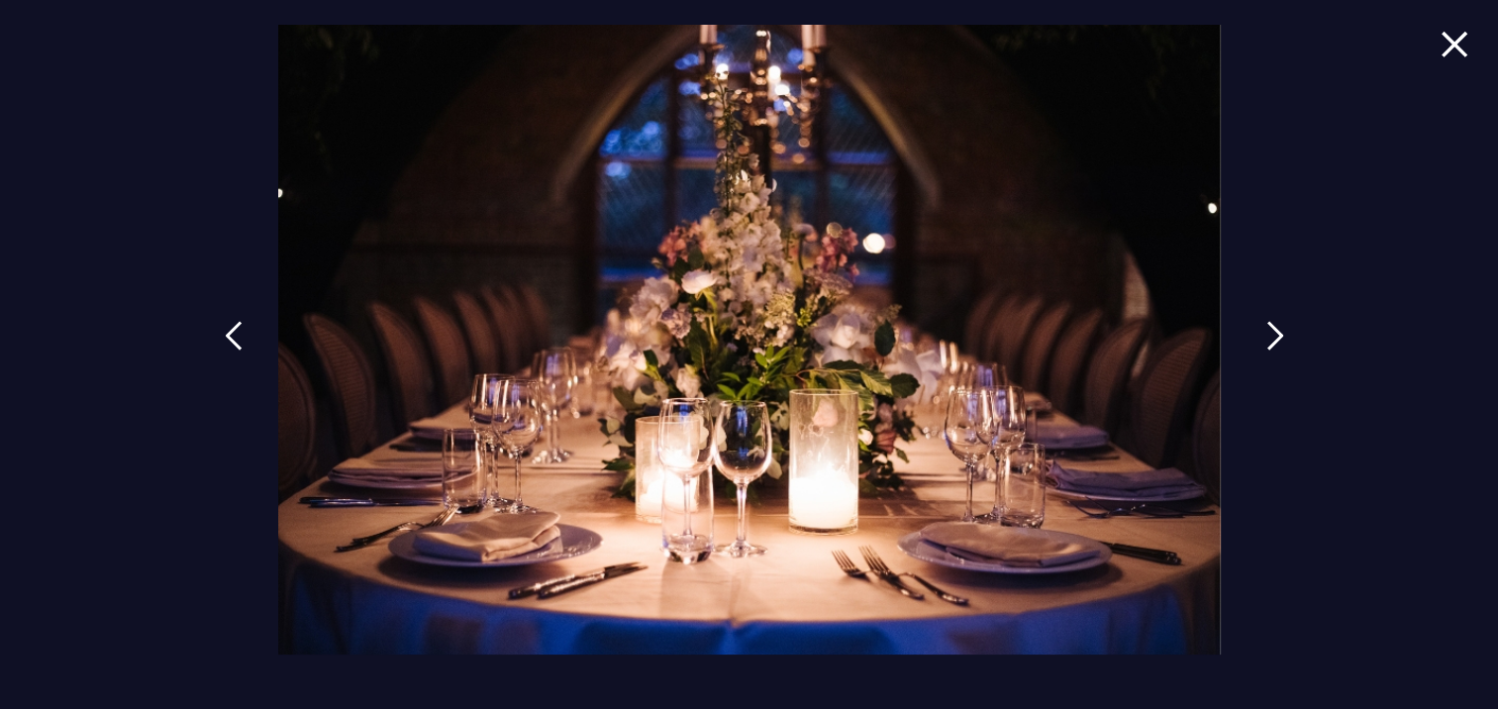
click at [1277, 330] on img at bounding box center [1276, 336] width 18 height 30
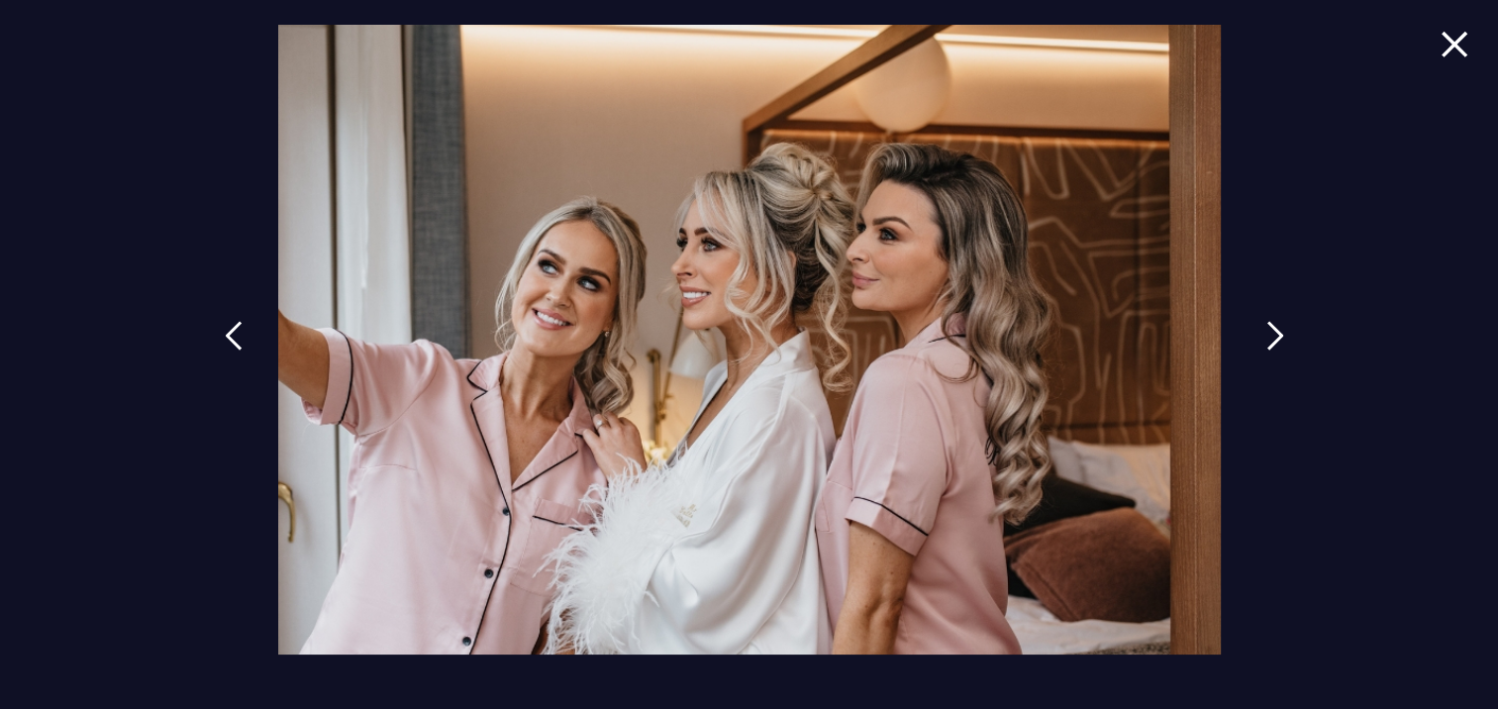
click at [1277, 330] on img at bounding box center [1276, 336] width 18 height 30
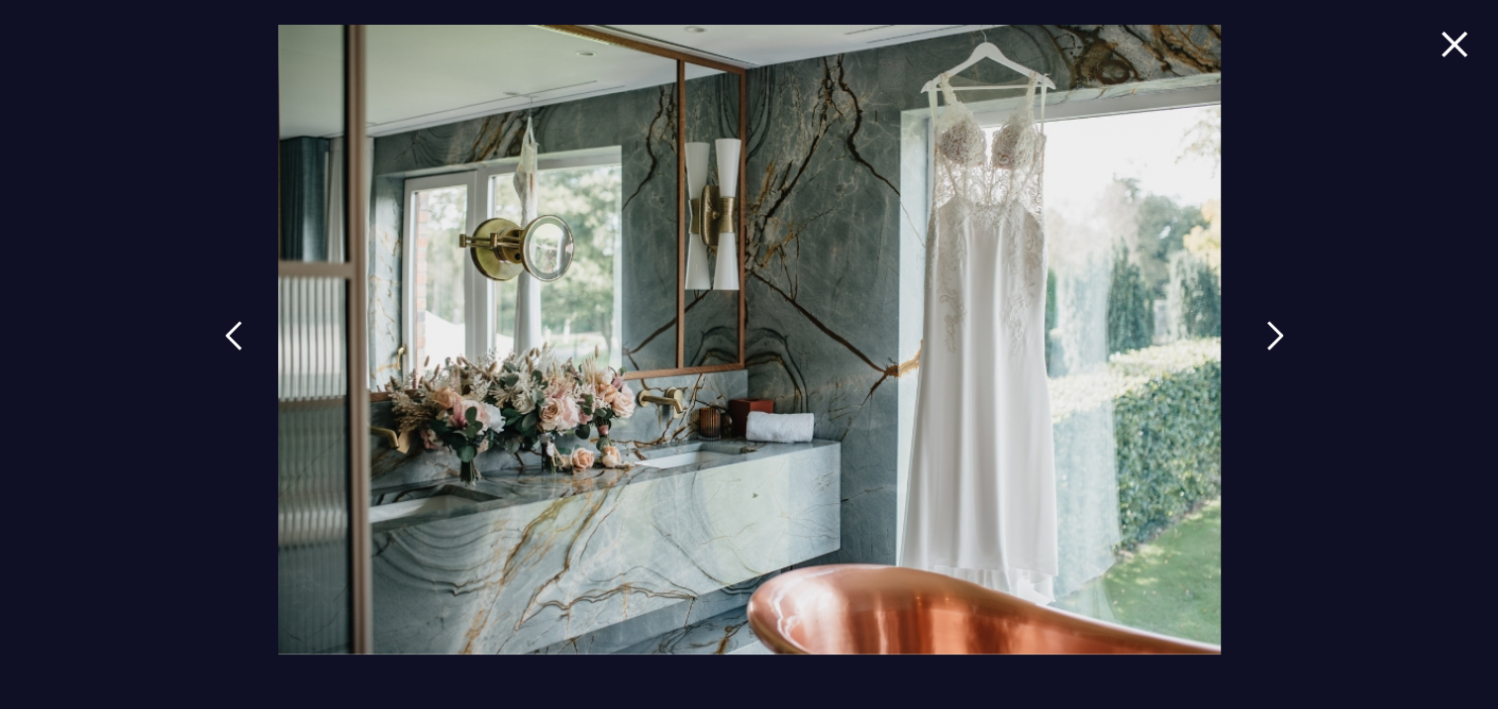
click at [1277, 330] on img at bounding box center [1276, 336] width 18 height 30
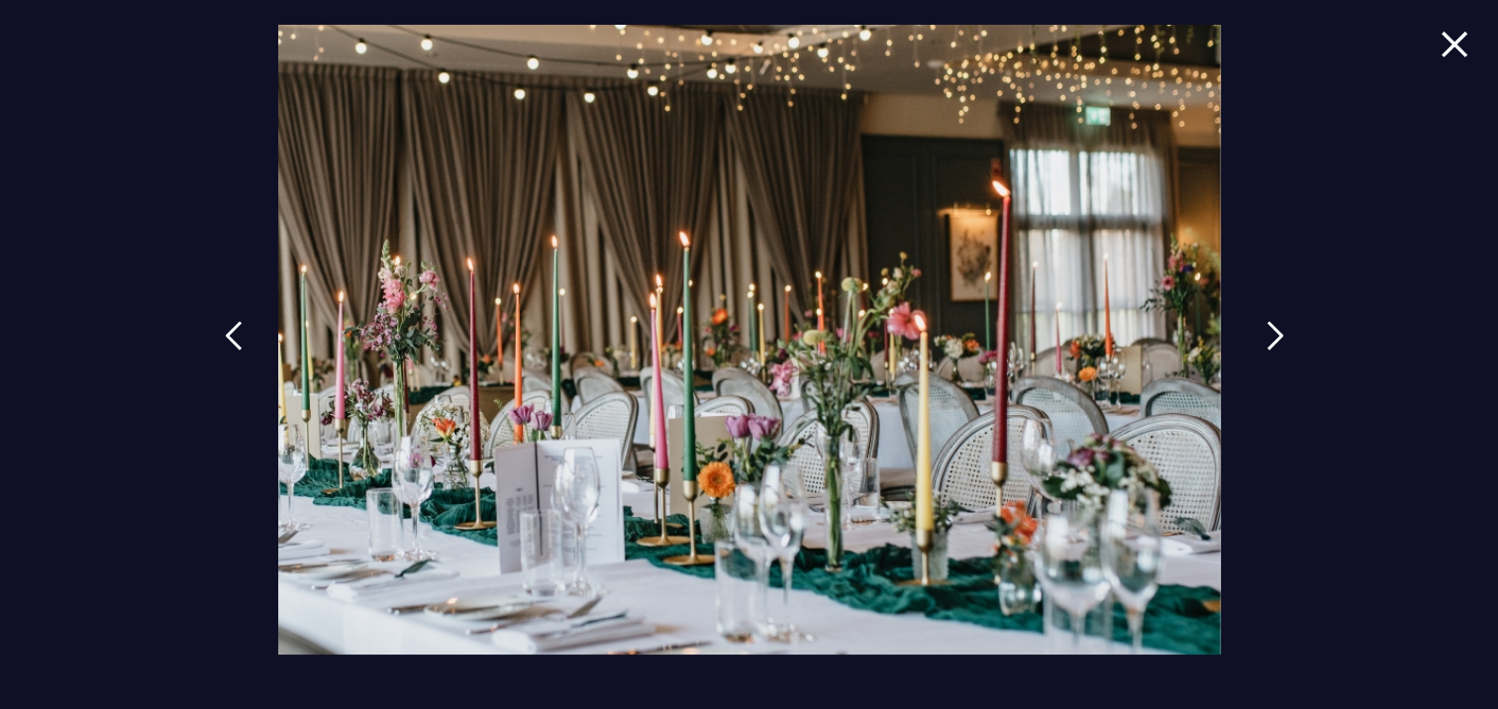
click at [1277, 330] on img at bounding box center [1276, 336] width 18 height 30
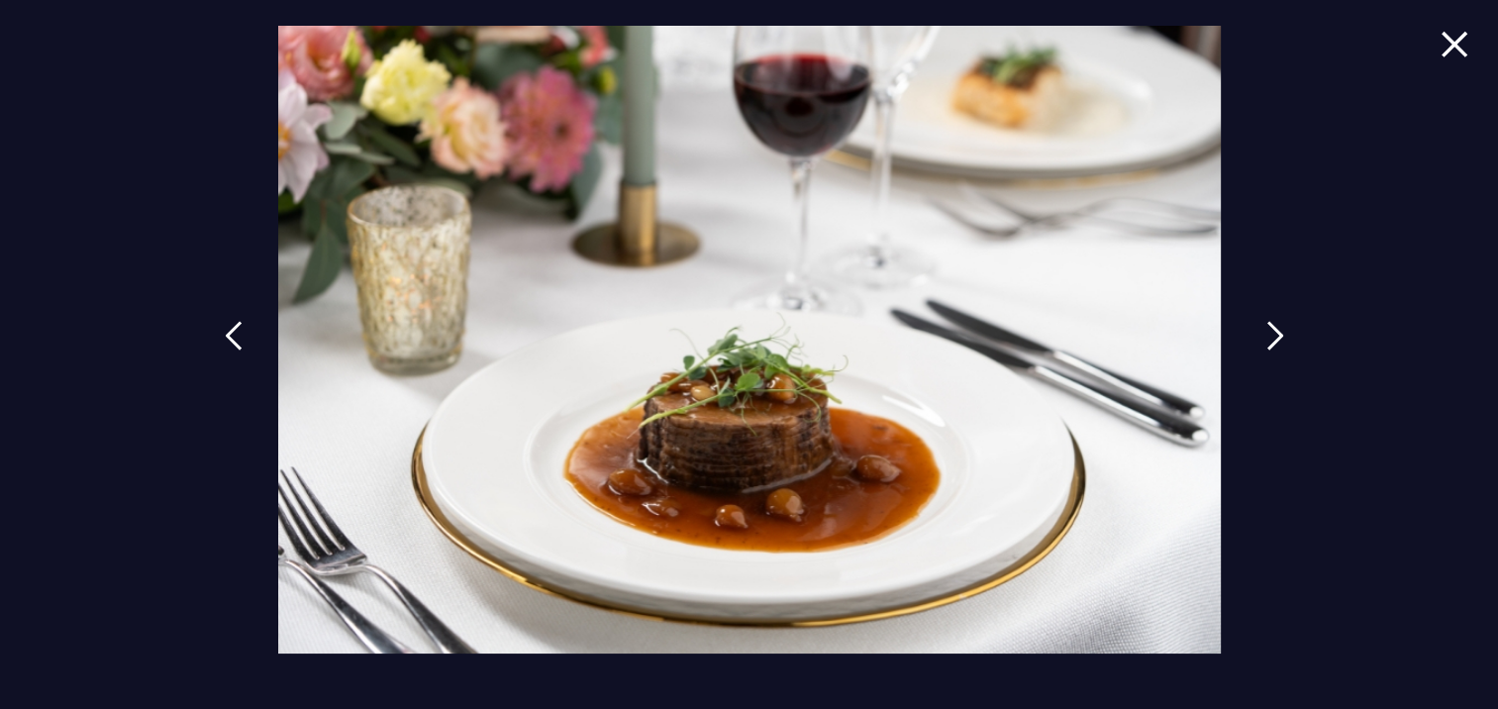
click at [1277, 330] on img at bounding box center [1276, 336] width 18 height 30
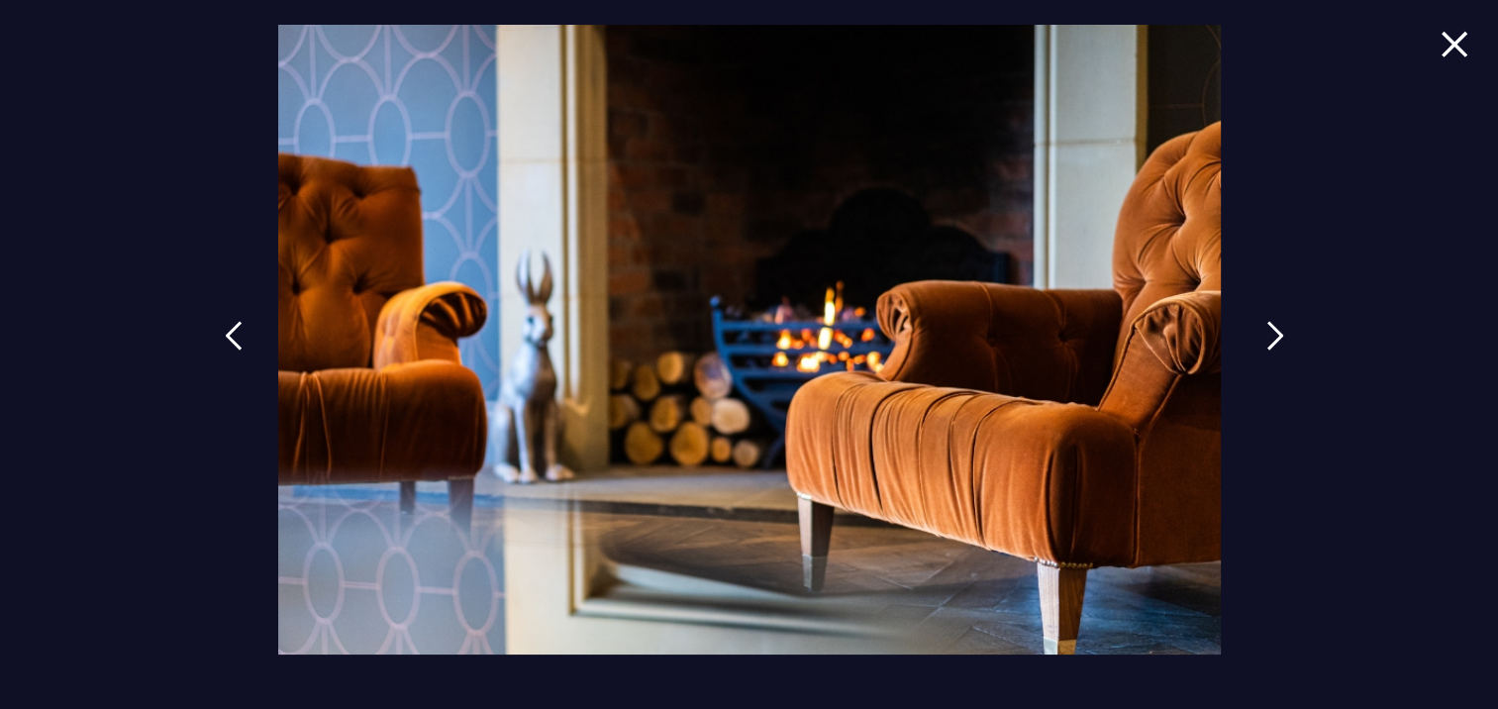
click at [1277, 330] on img at bounding box center [1276, 336] width 18 height 30
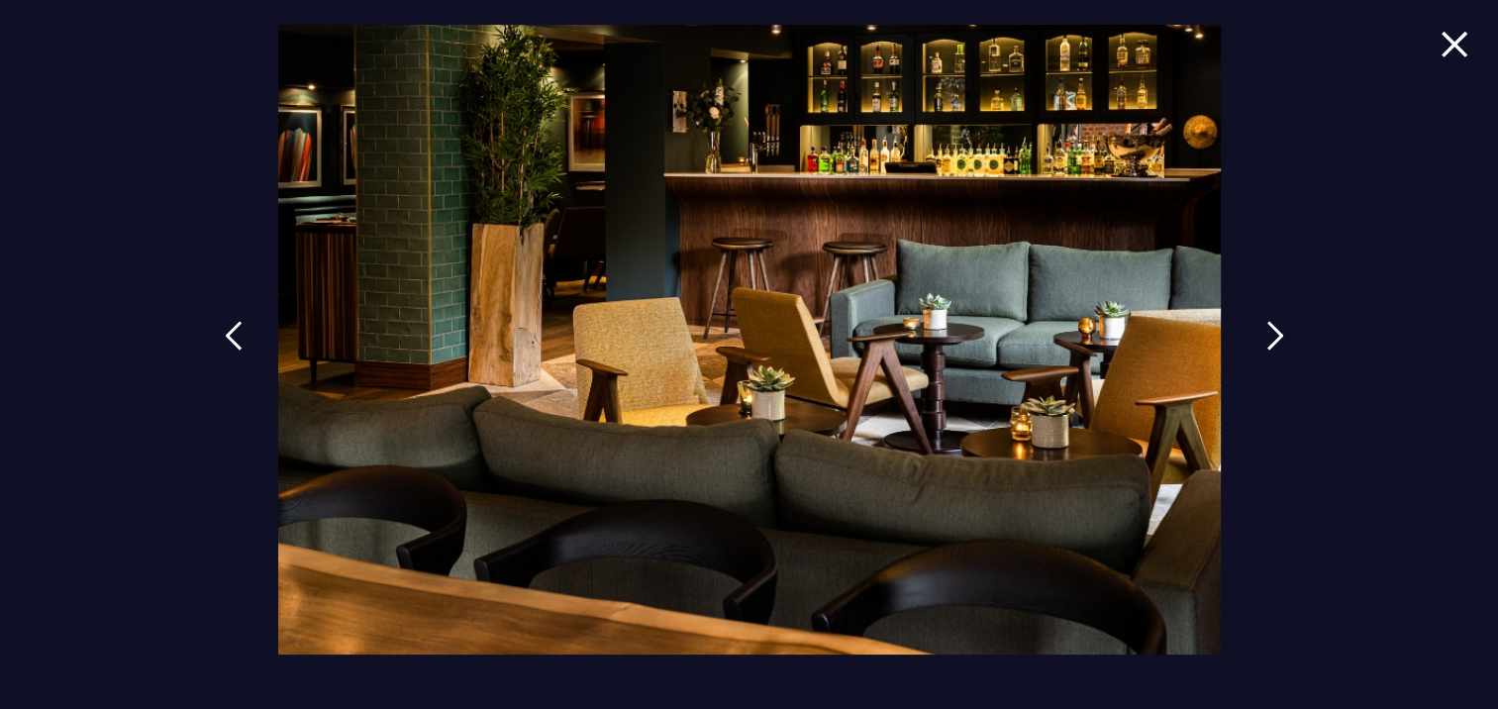
click at [1277, 330] on img at bounding box center [1276, 336] width 18 height 30
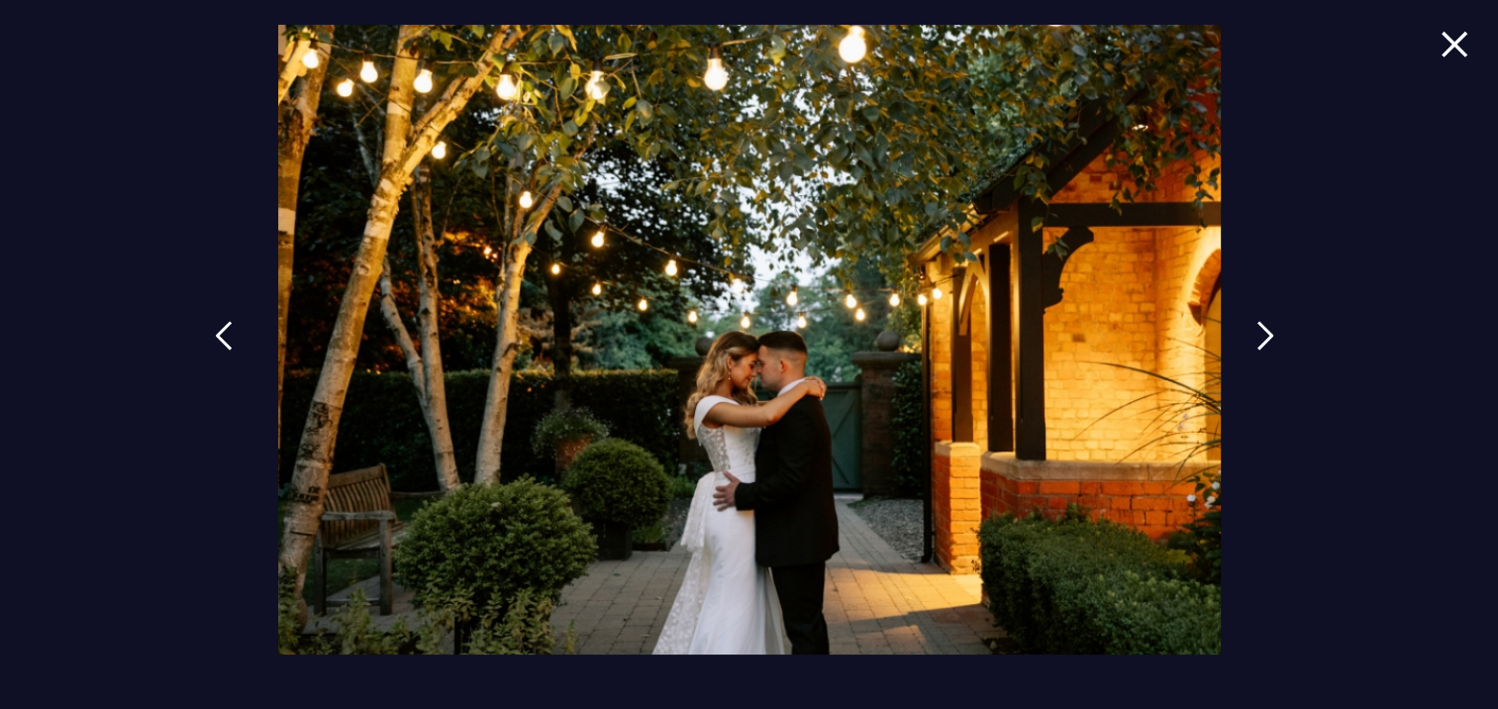
click at [227, 329] on img at bounding box center [224, 336] width 18 height 30
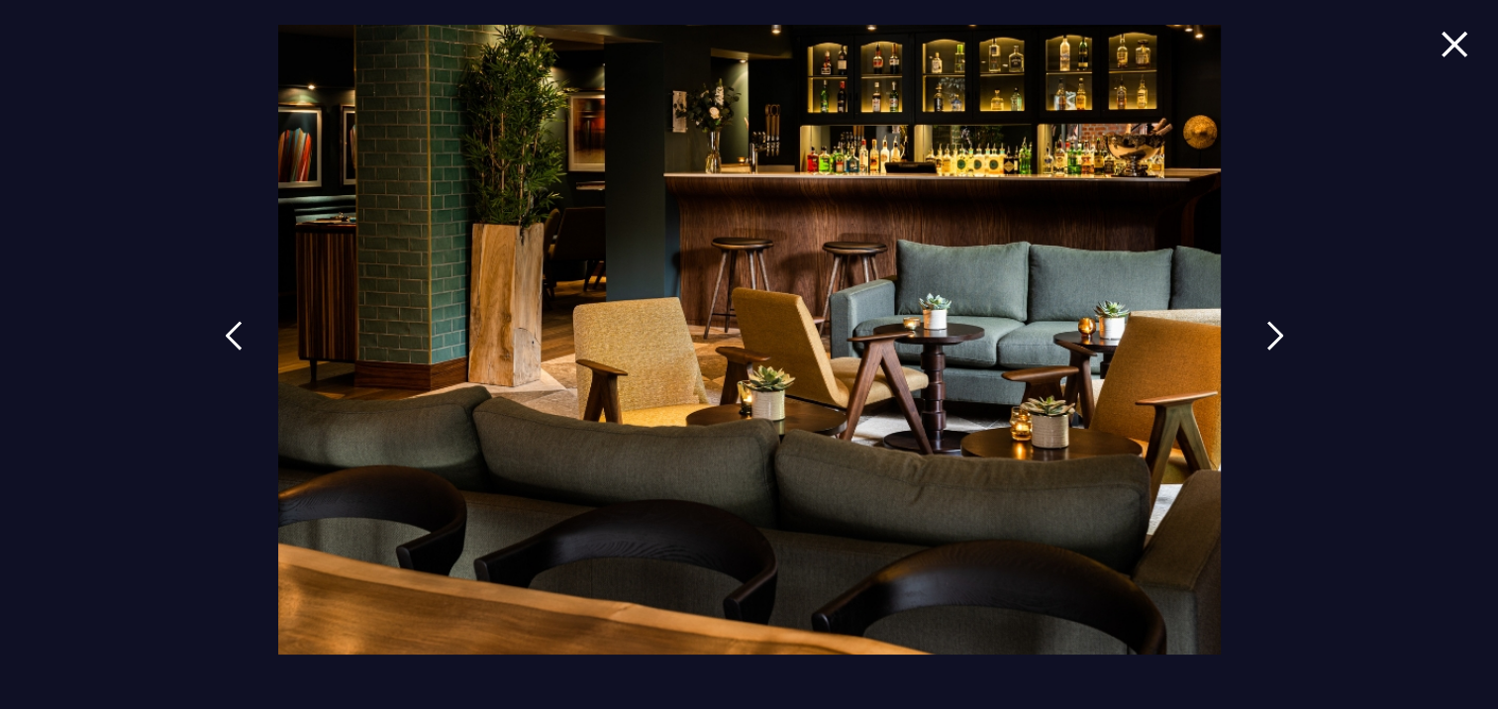
click at [1275, 328] on img at bounding box center [1276, 336] width 18 height 30
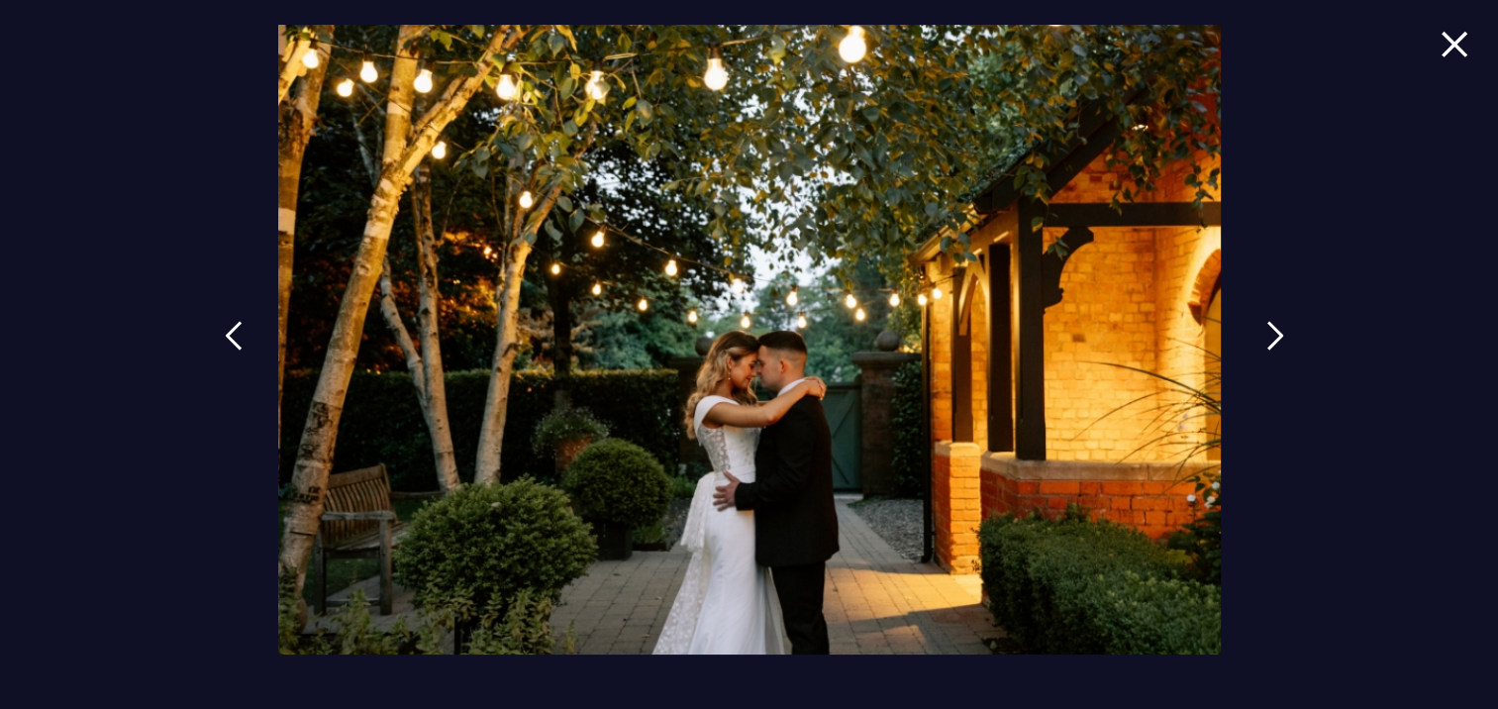
click at [1275, 328] on img at bounding box center [1276, 336] width 18 height 30
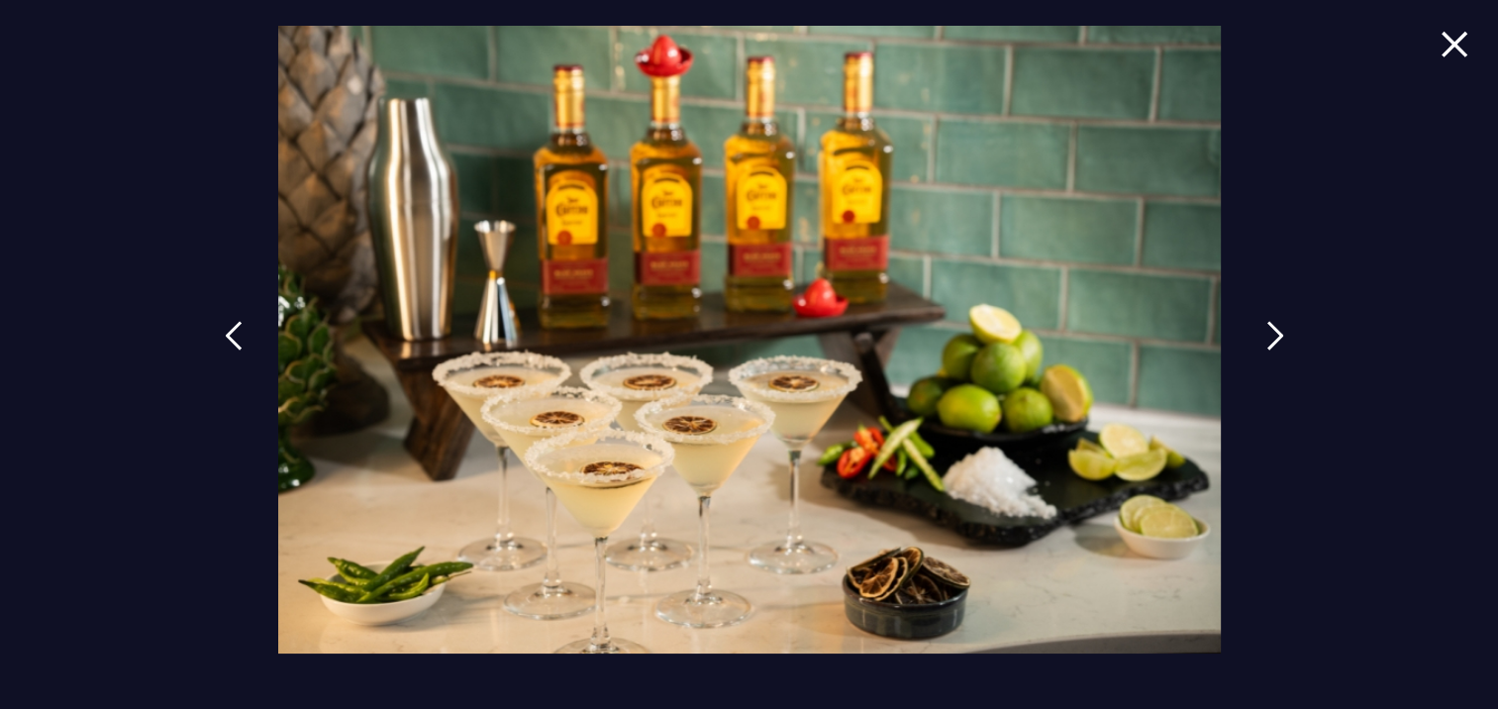
click at [1275, 328] on img at bounding box center [1276, 336] width 18 height 30
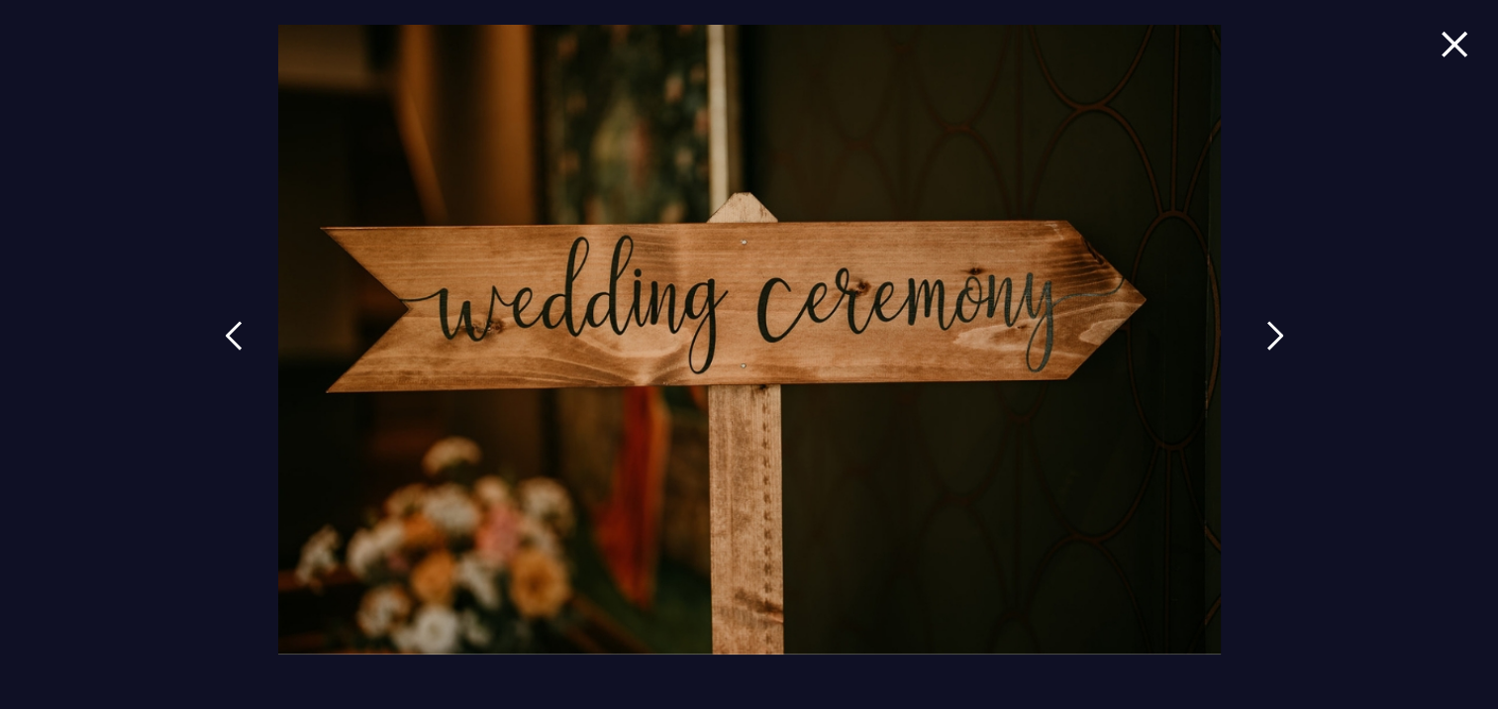
click at [1275, 327] on img at bounding box center [1276, 336] width 18 height 30
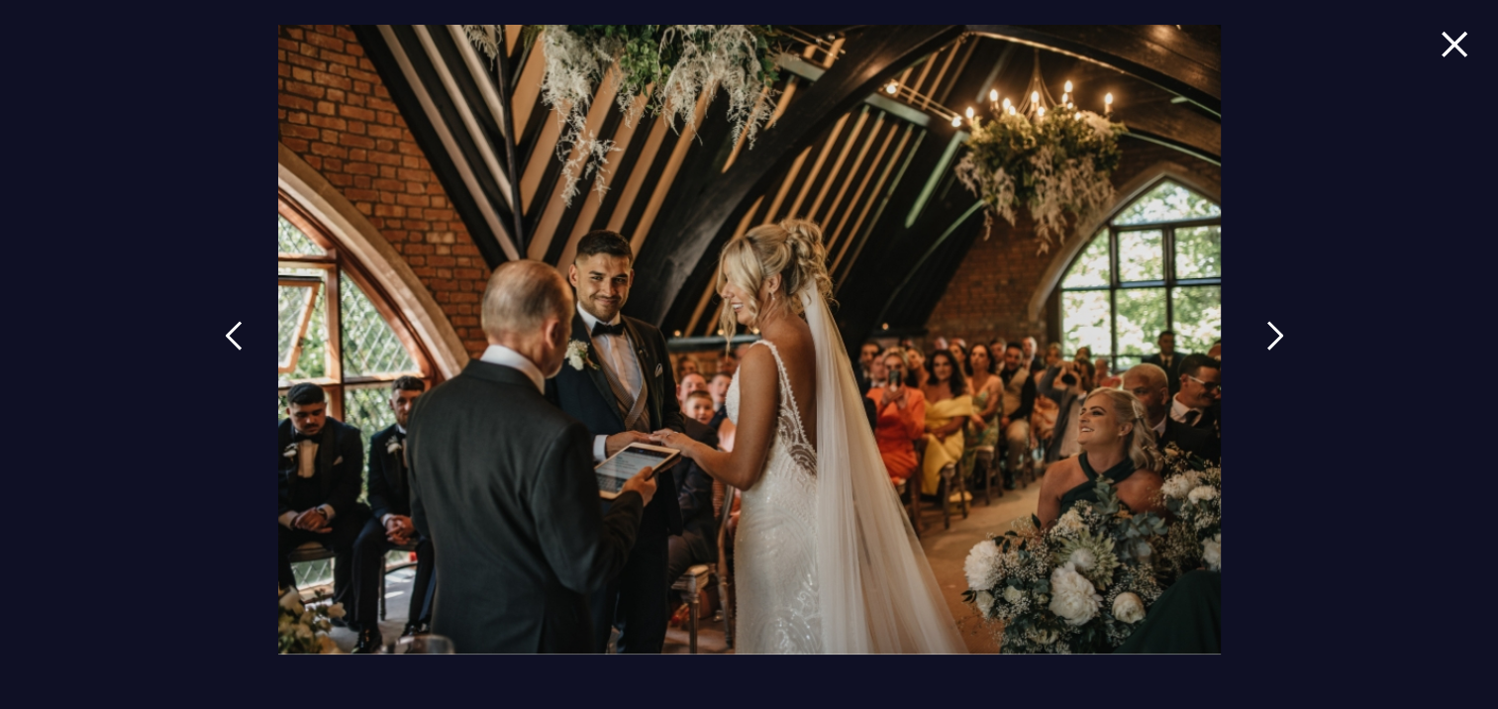
click at [1276, 318] on link at bounding box center [1276, 350] width 50 height 91
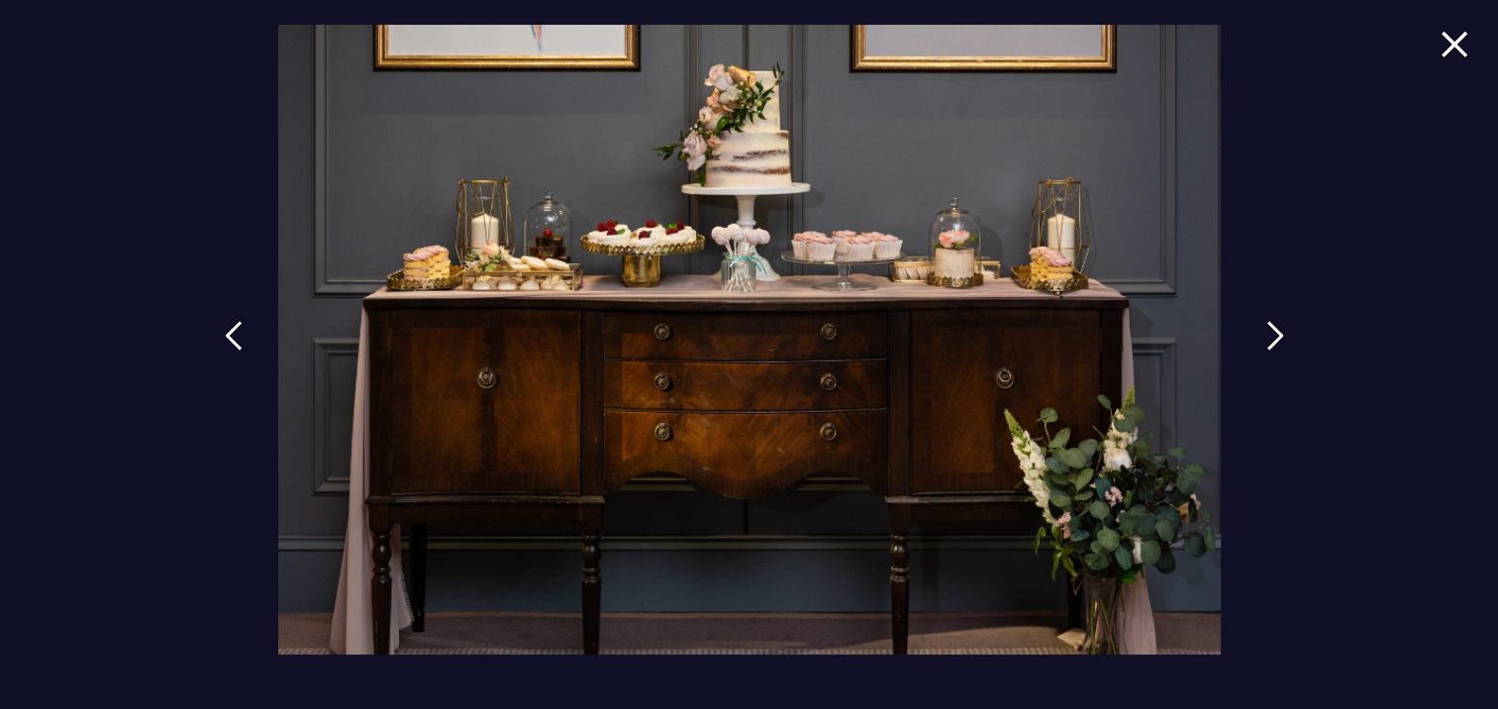
click at [1276, 322] on img at bounding box center [1276, 336] width 18 height 30
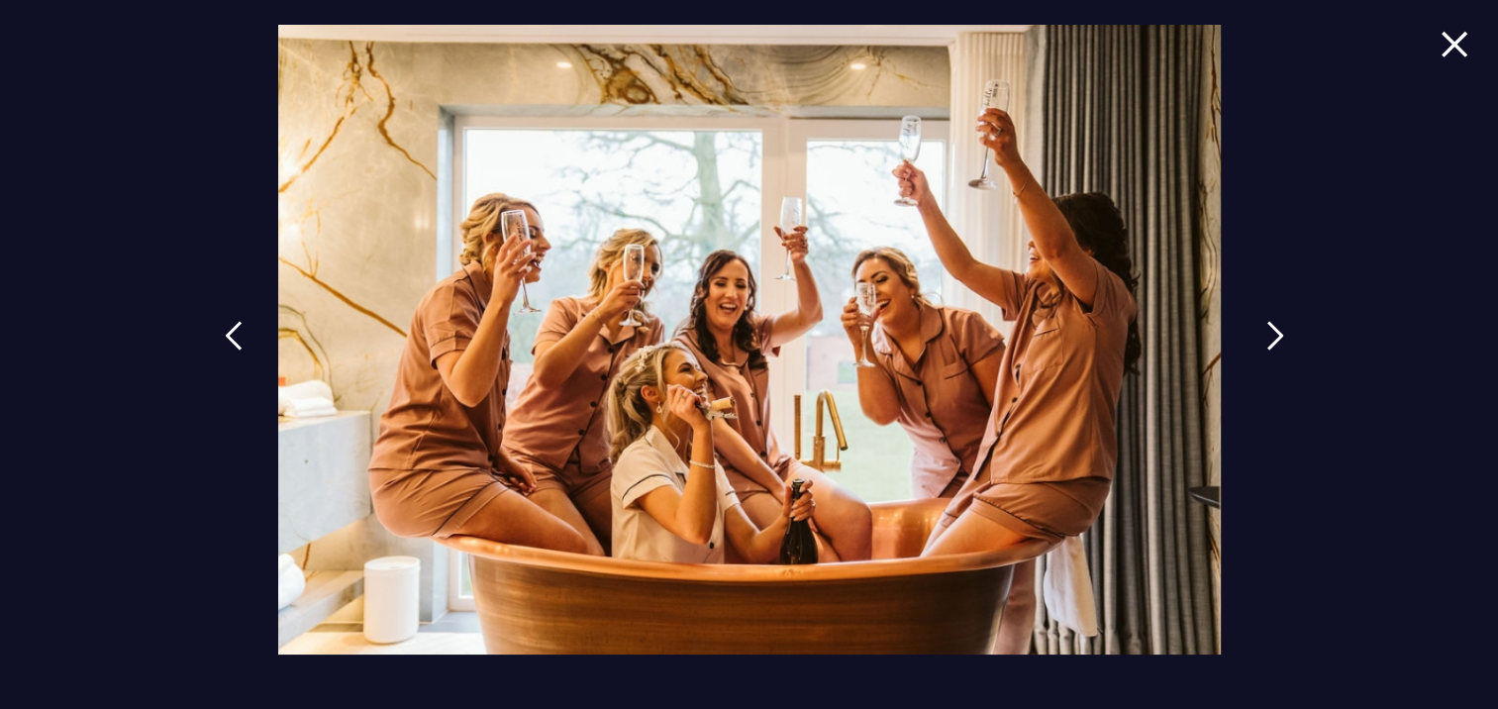
click at [1276, 322] on img at bounding box center [1276, 336] width 18 height 30
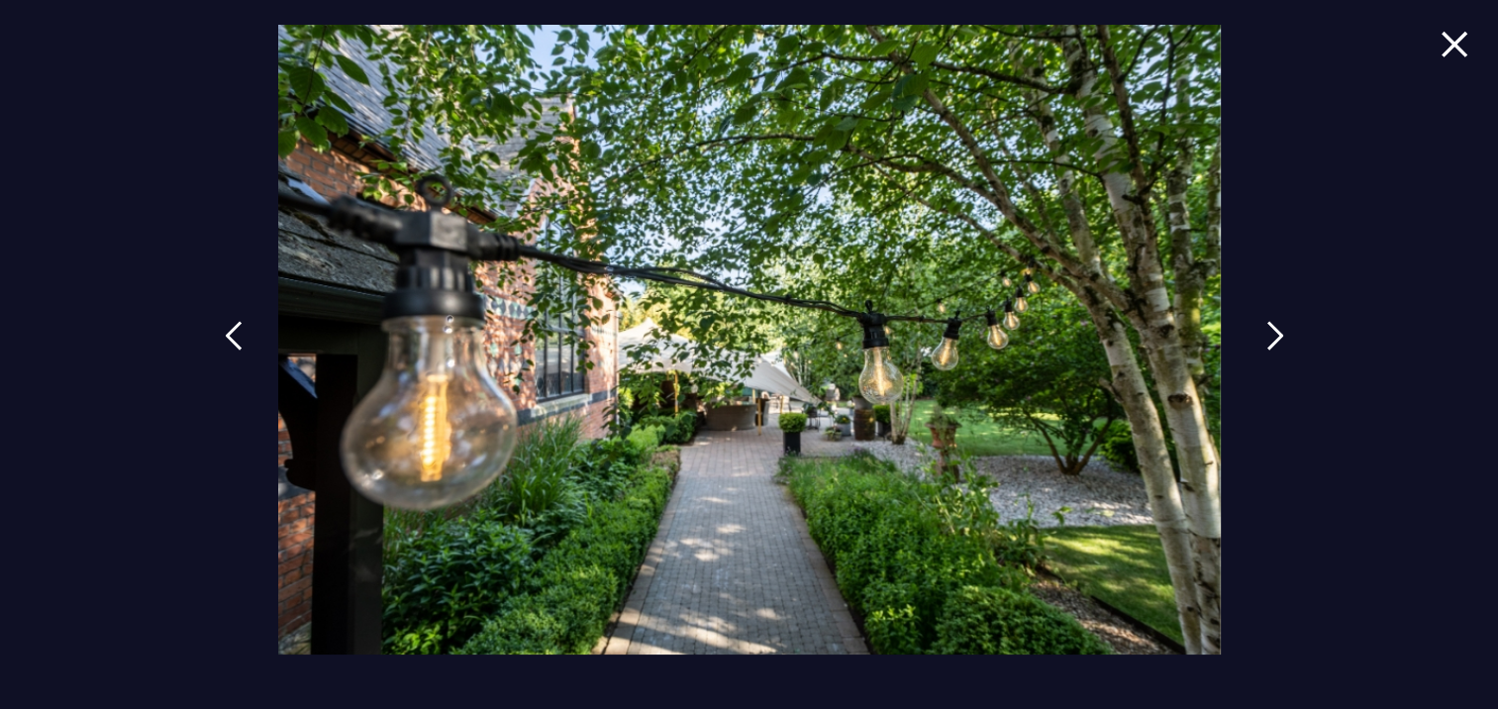
click at [1276, 322] on img at bounding box center [1276, 336] width 18 height 30
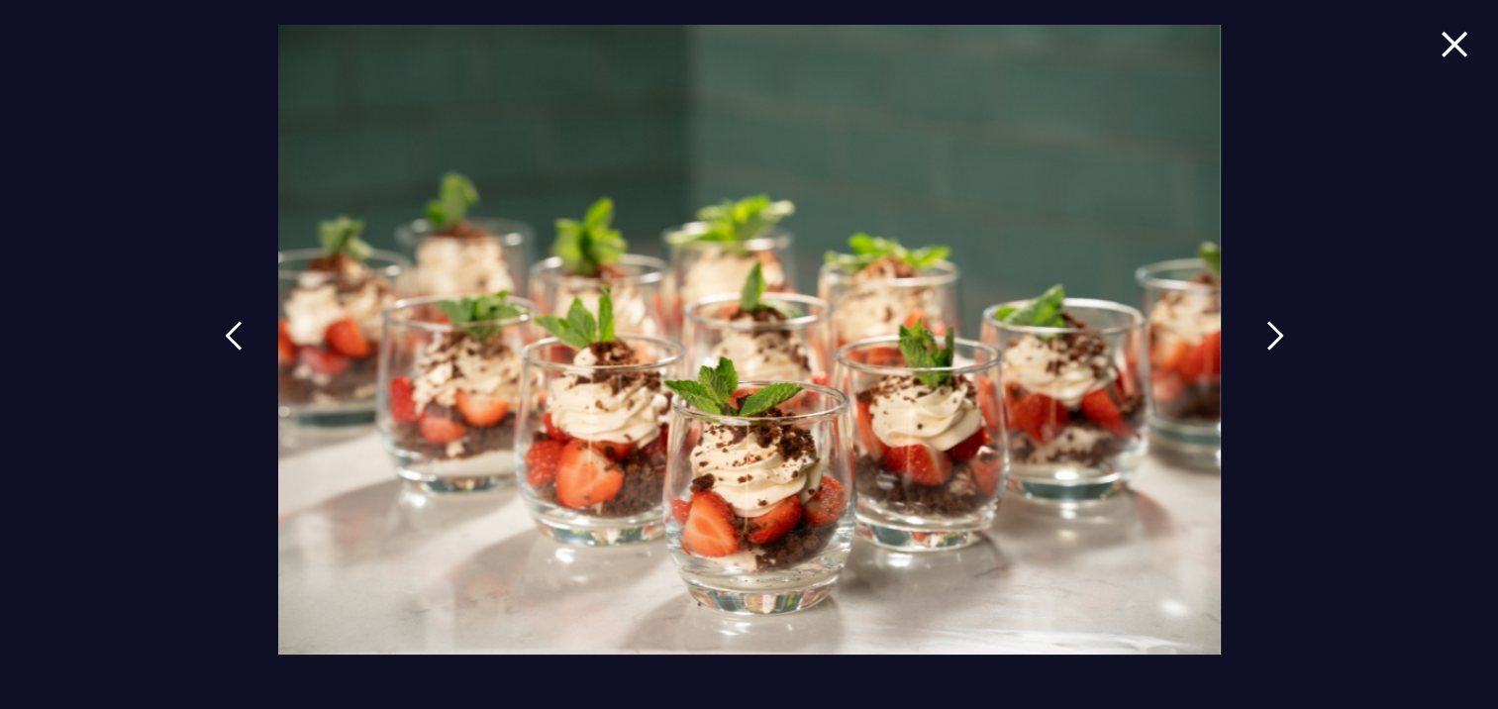
click at [1276, 322] on img at bounding box center [1276, 336] width 18 height 30
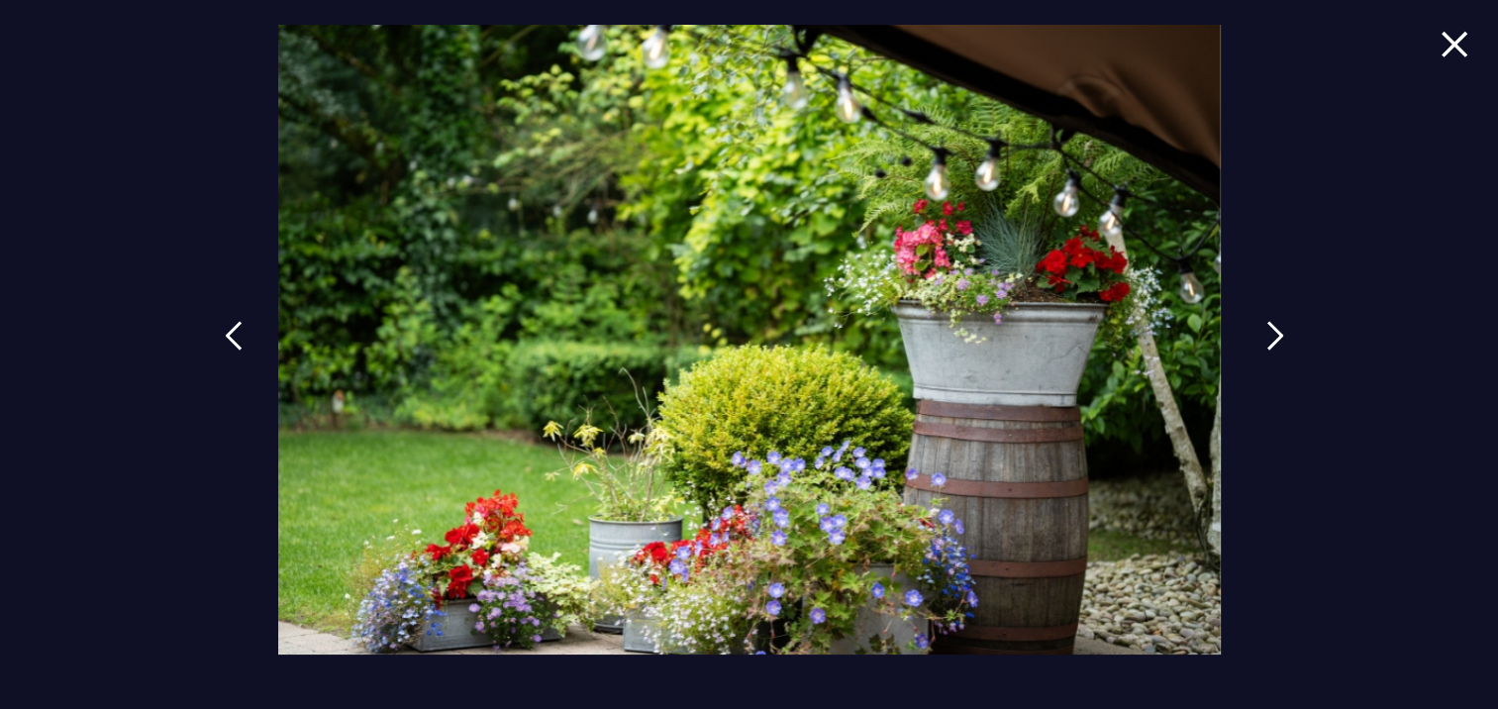
click at [1276, 322] on img at bounding box center [1276, 336] width 18 height 30
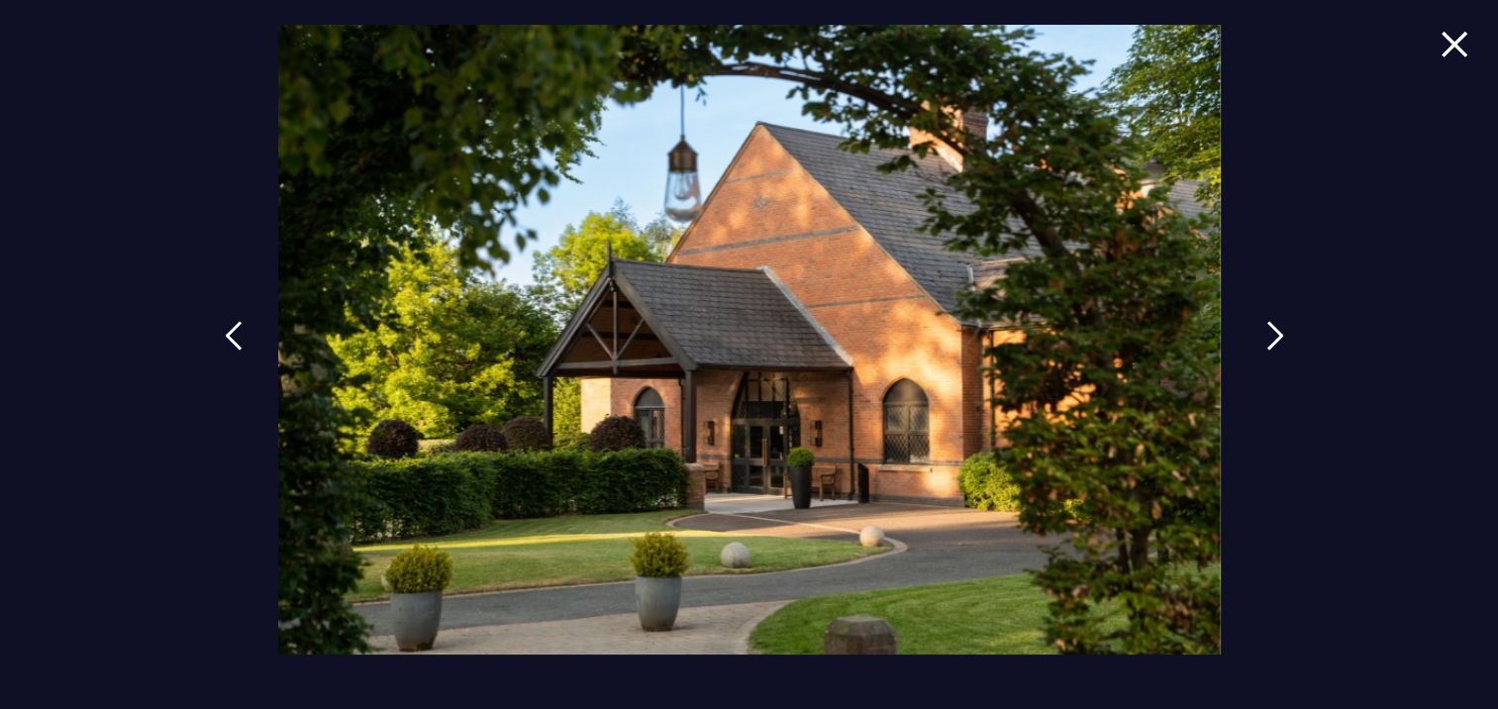
click at [1276, 322] on img at bounding box center [1276, 336] width 18 height 30
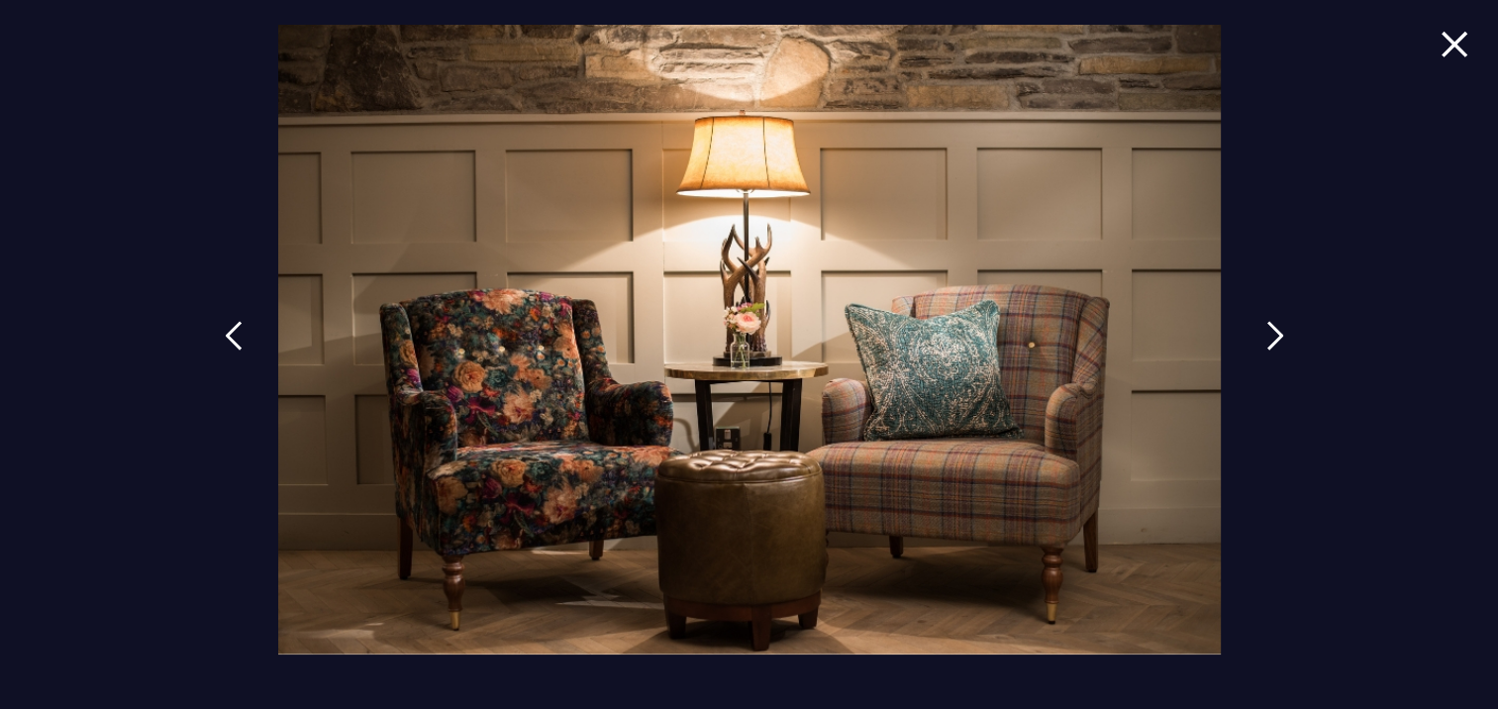
click at [1276, 322] on img at bounding box center [1276, 336] width 18 height 30
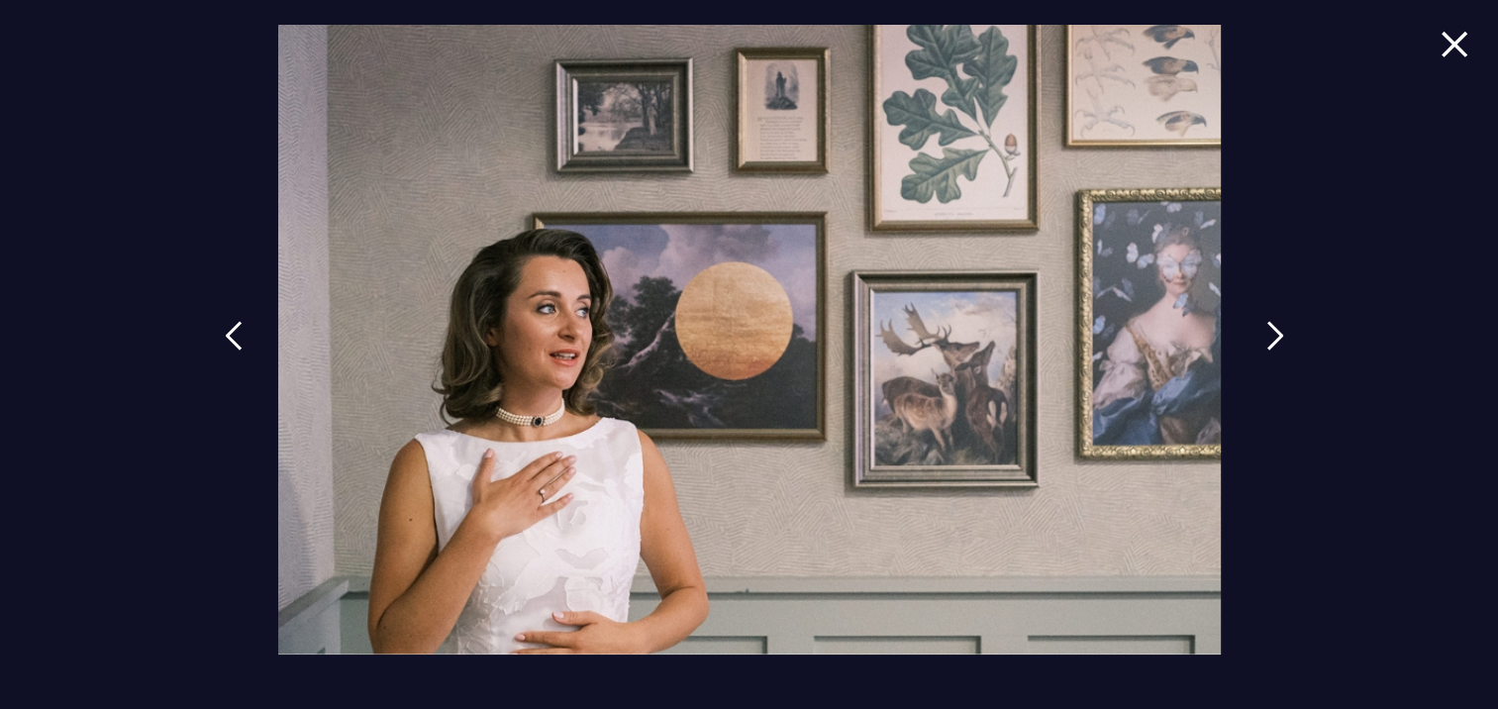
click at [1276, 322] on img at bounding box center [1276, 336] width 18 height 30
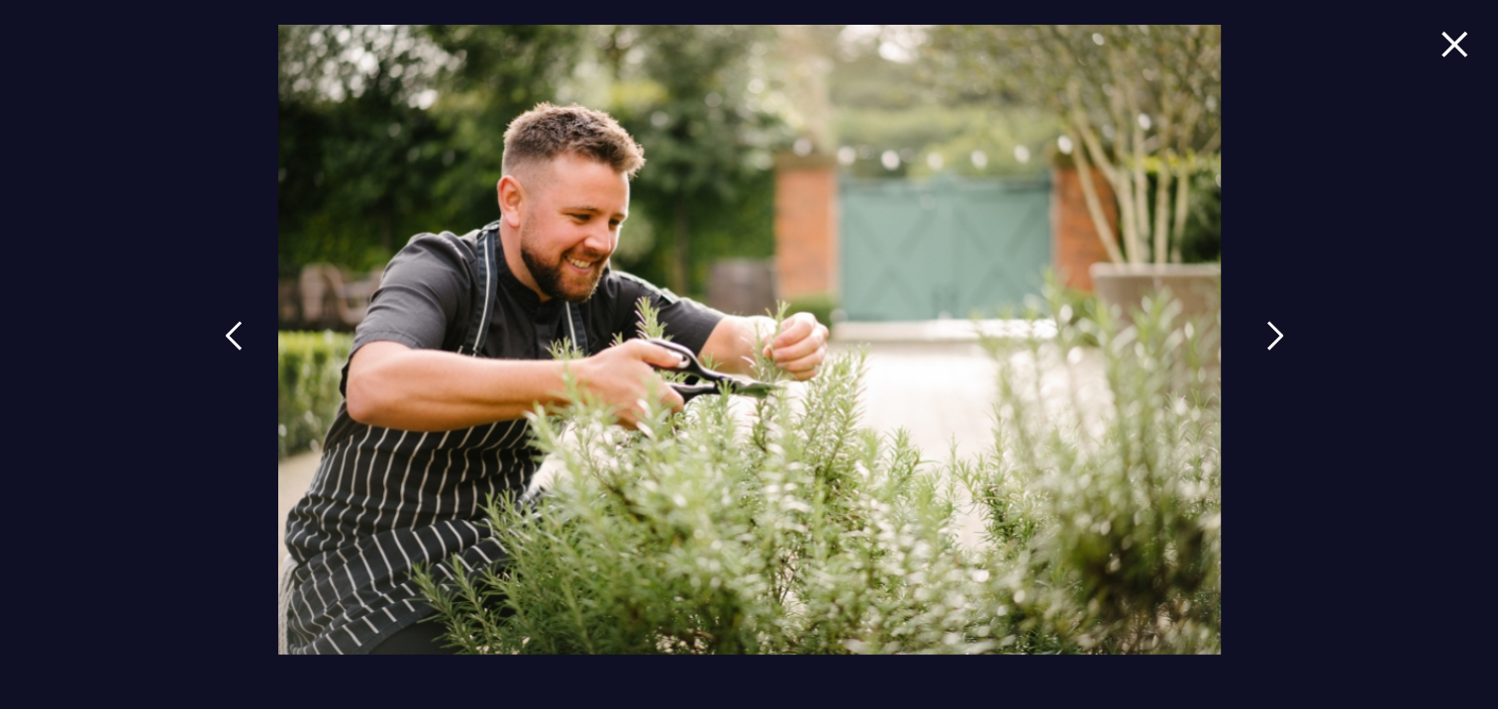
click at [1276, 322] on img at bounding box center [1276, 336] width 18 height 30
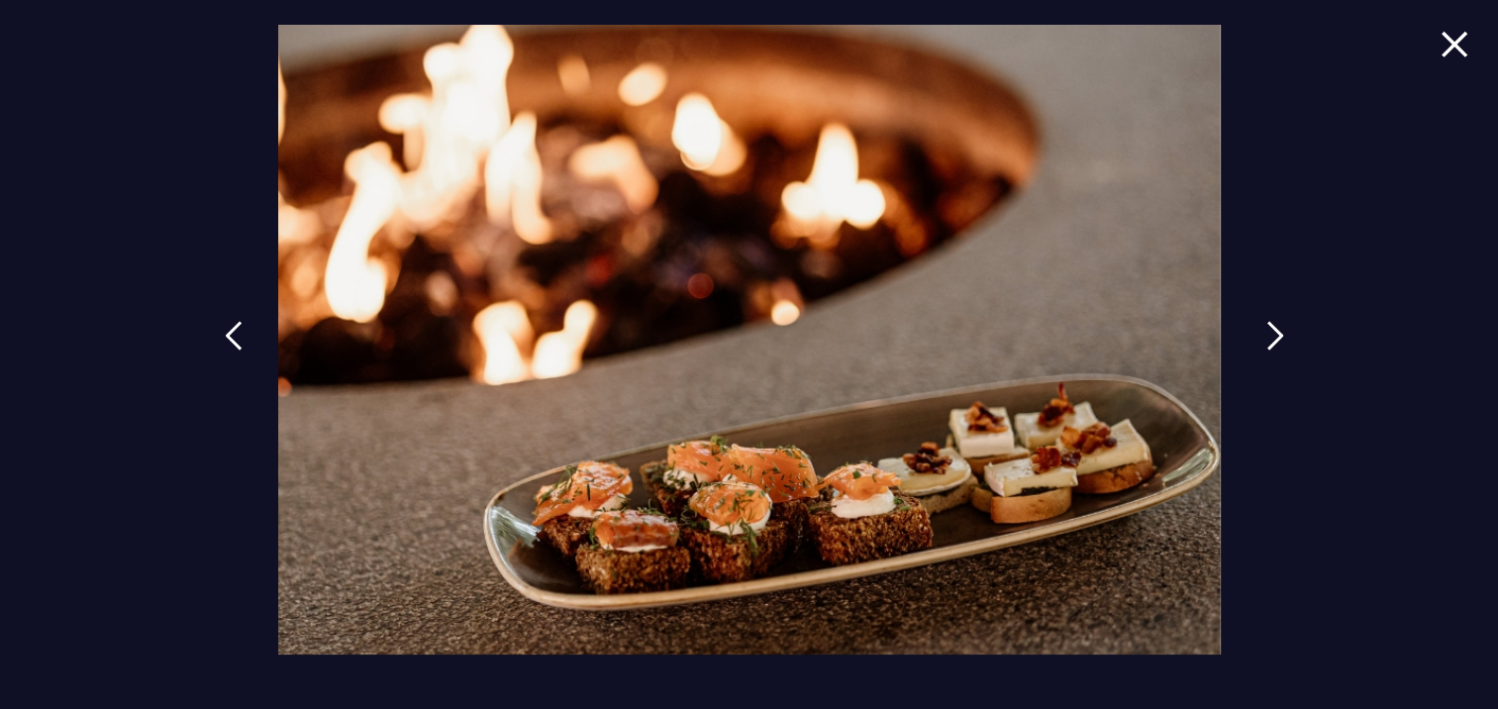
click at [1276, 322] on img at bounding box center [1276, 336] width 18 height 30
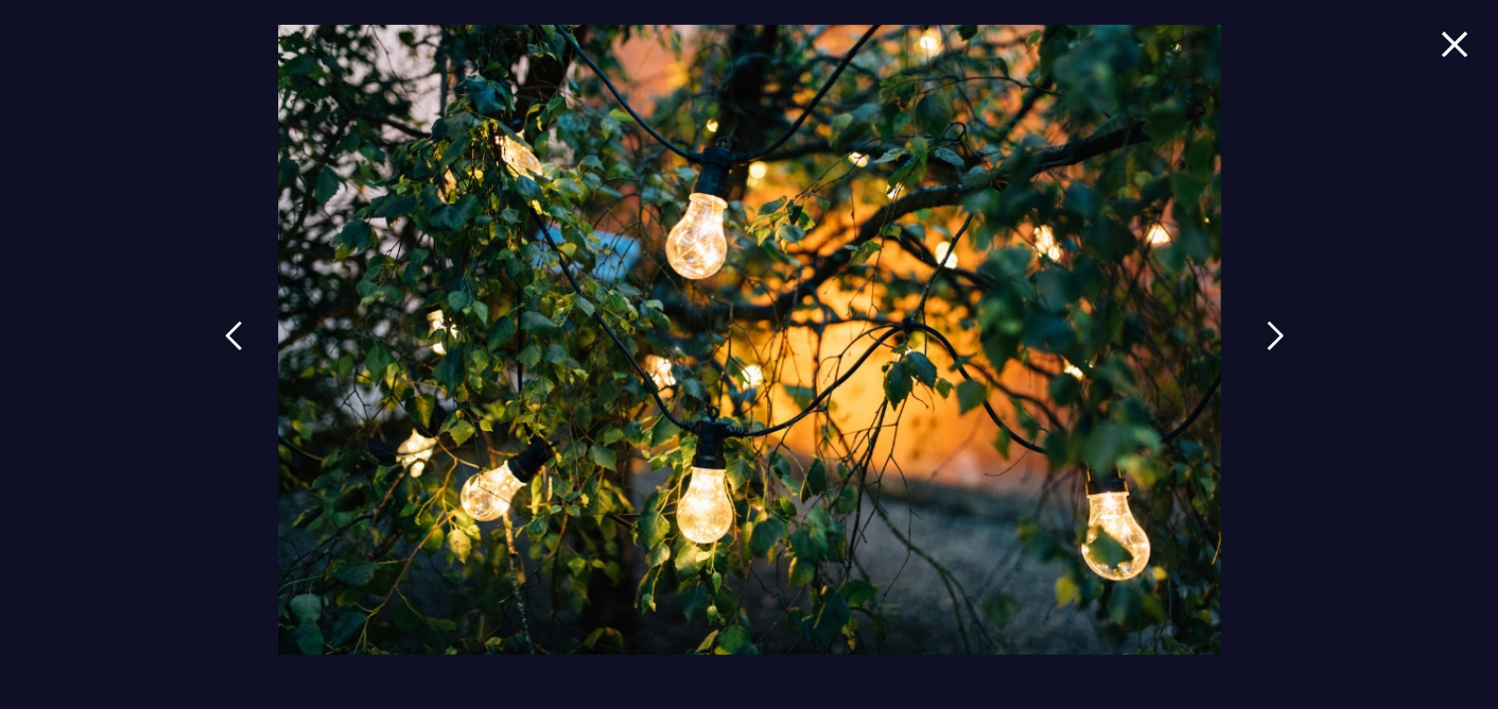
click at [1276, 329] on img at bounding box center [1276, 336] width 18 height 30
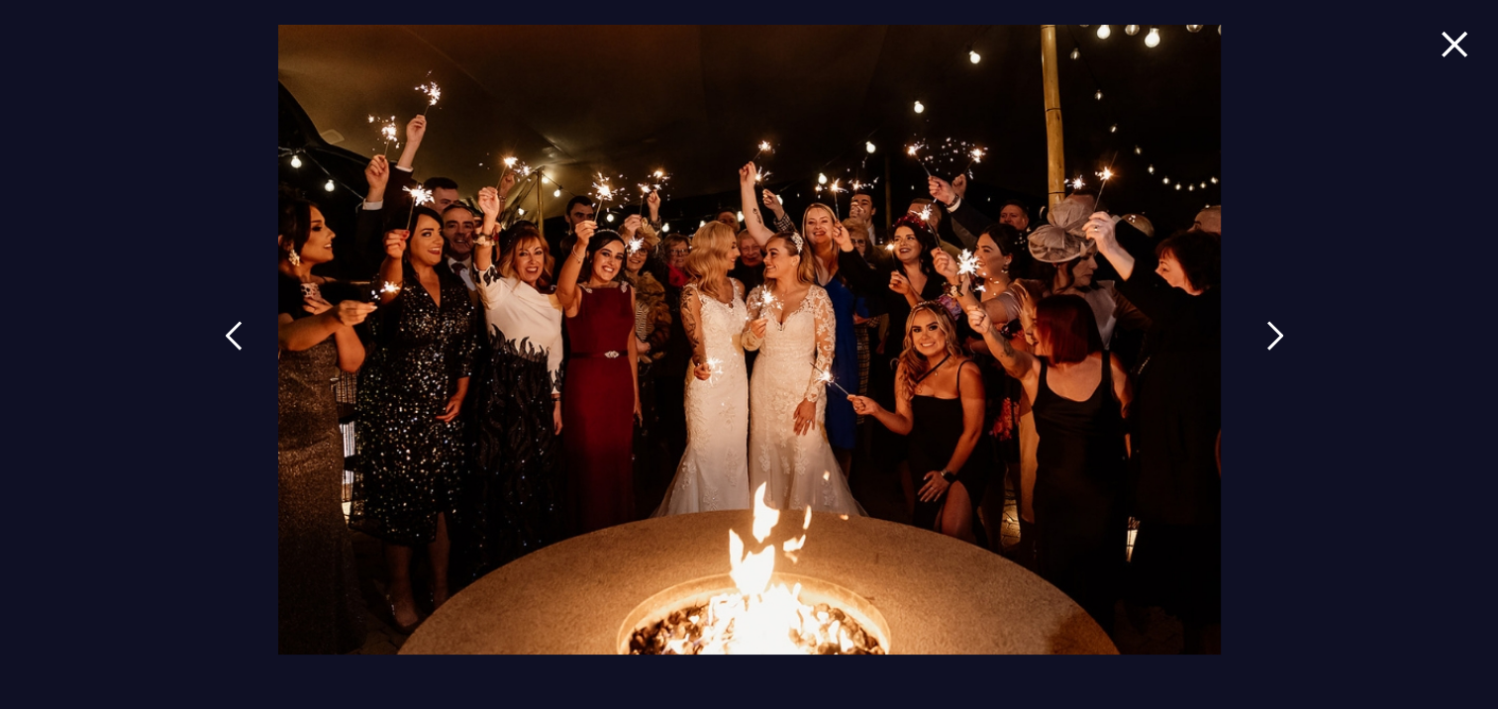
click at [1276, 329] on img at bounding box center [1276, 336] width 18 height 30
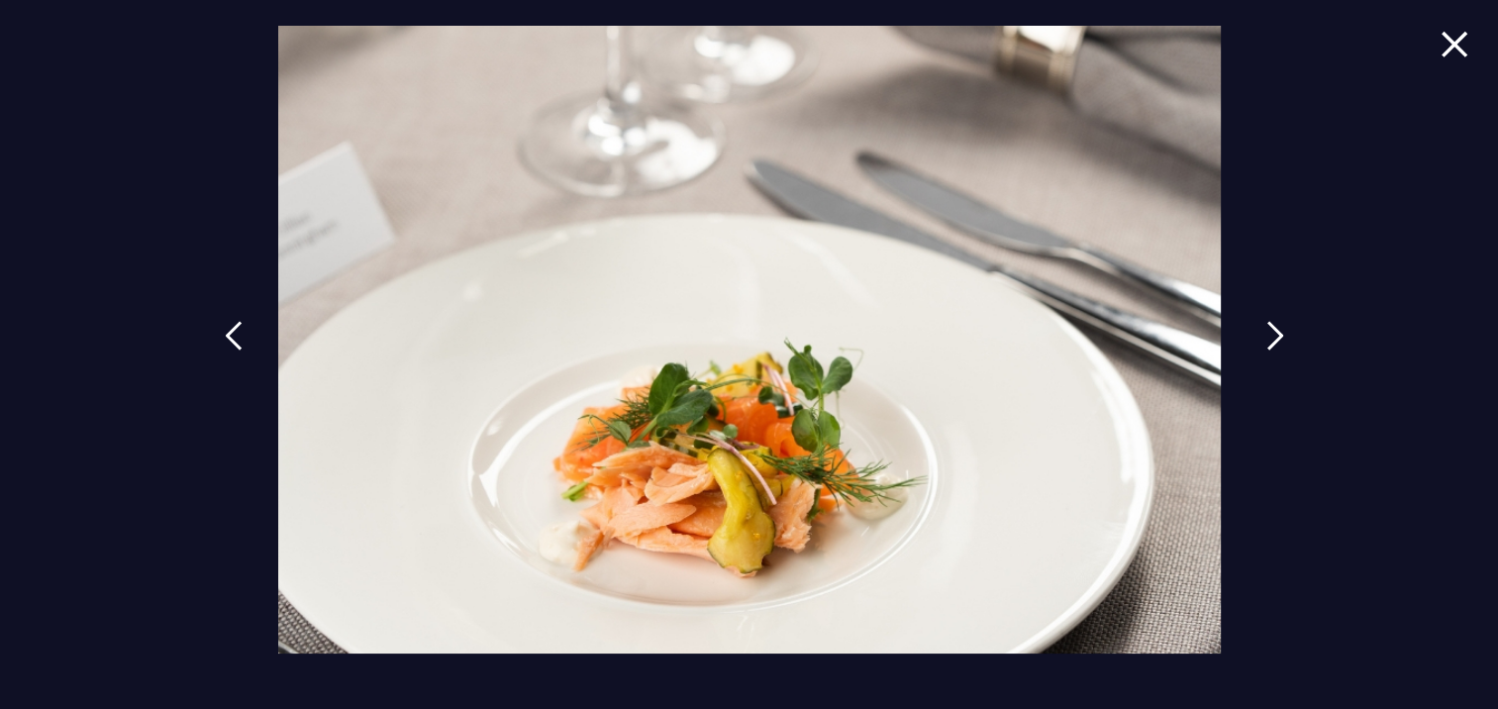
click at [1276, 329] on img at bounding box center [1276, 336] width 18 height 30
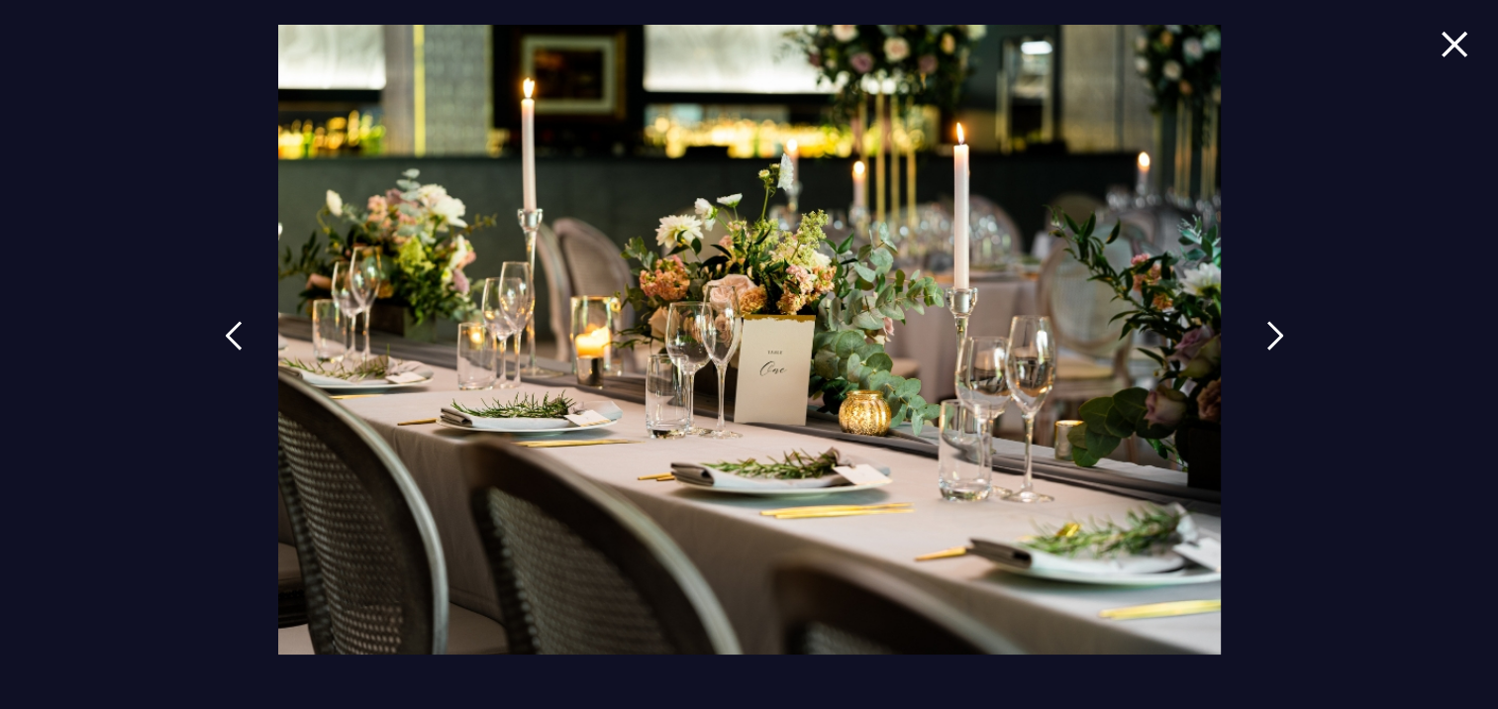
click at [1276, 329] on img at bounding box center [1276, 336] width 18 height 30
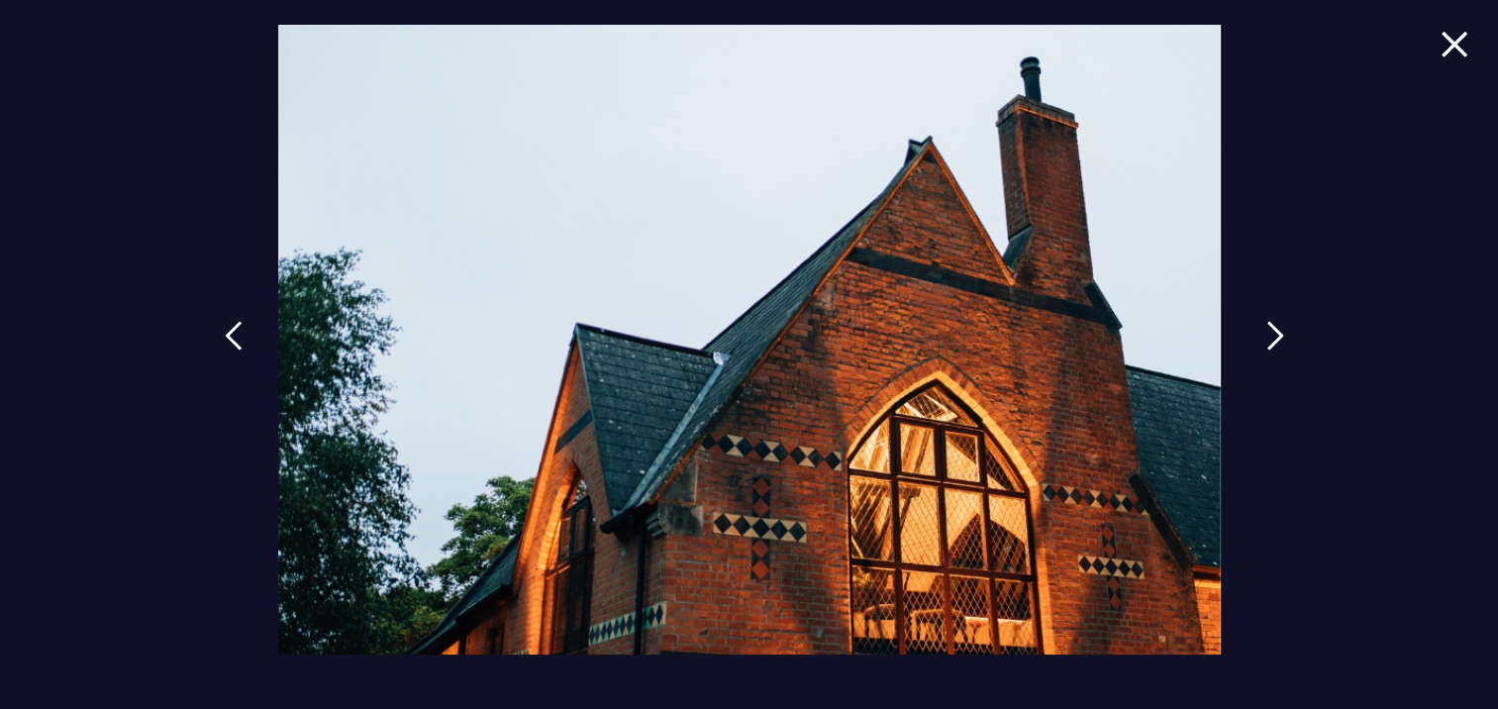
click at [1276, 329] on img at bounding box center [1276, 336] width 18 height 30
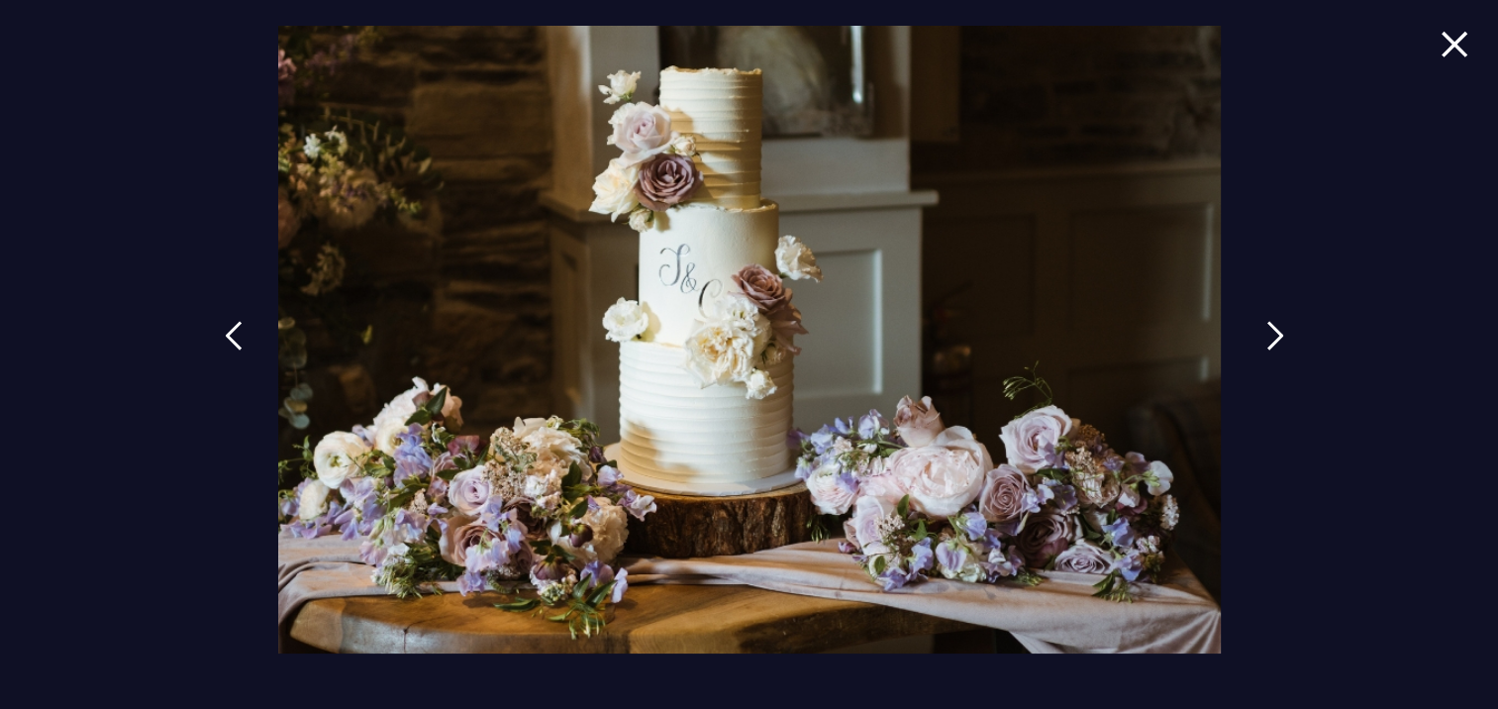
click at [1276, 329] on img at bounding box center [1276, 336] width 18 height 30
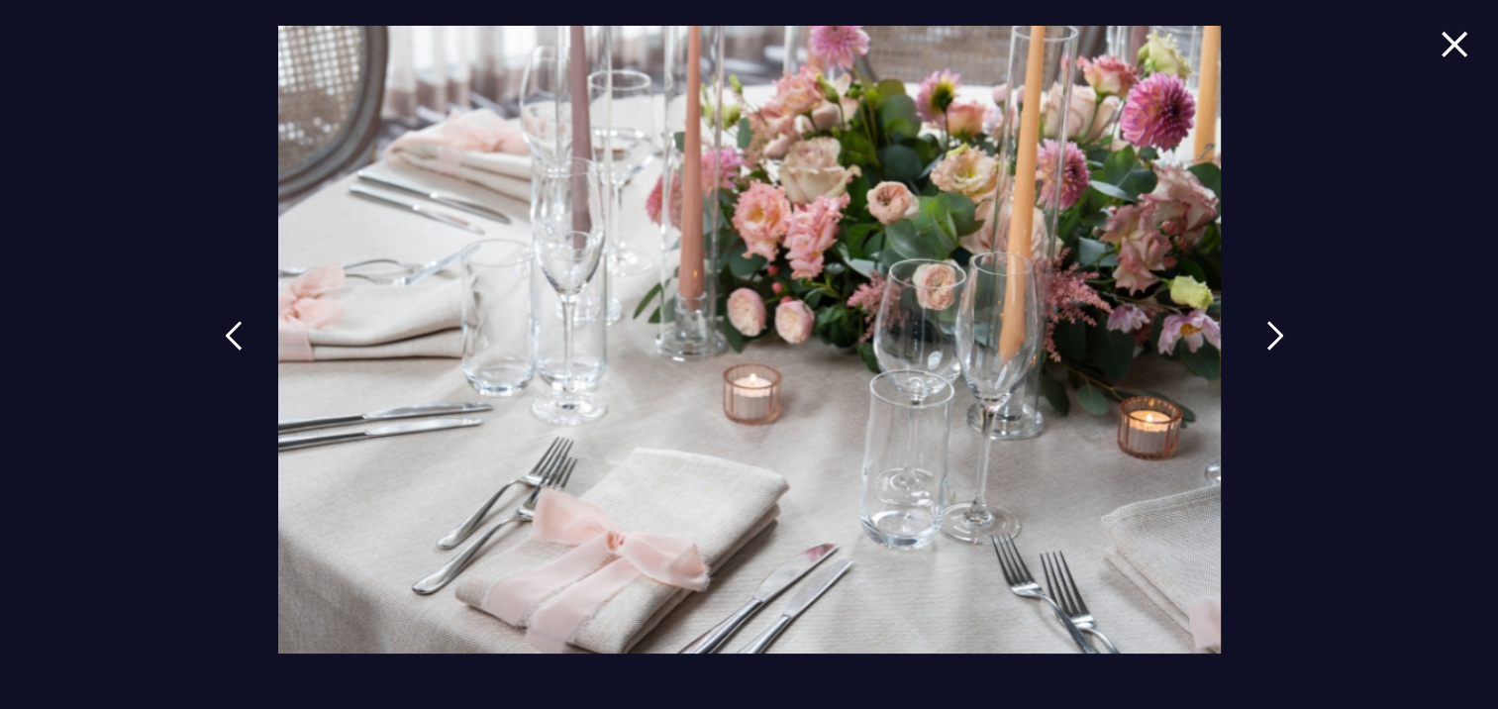
click at [1279, 334] on img at bounding box center [1276, 336] width 18 height 30
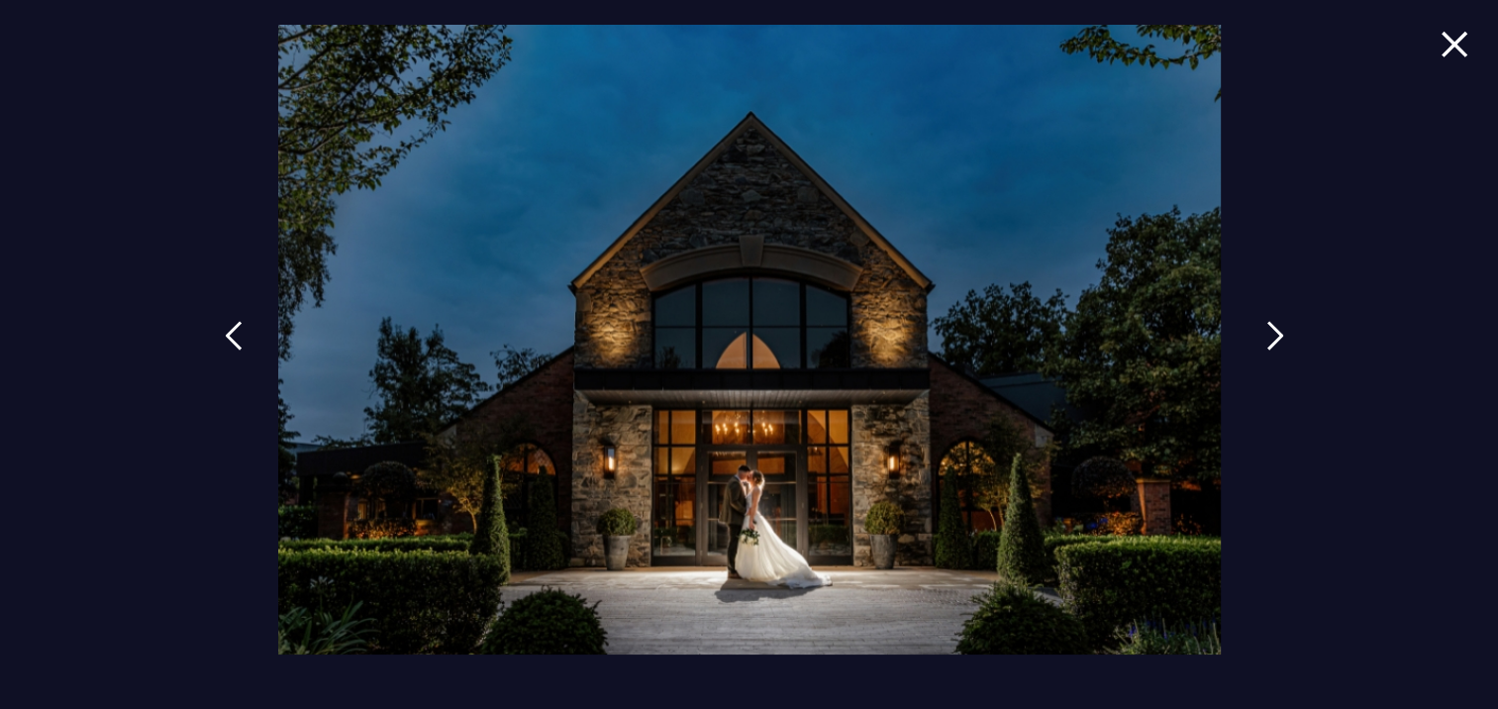
click at [1279, 334] on img at bounding box center [1276, 336] width 18 height 30
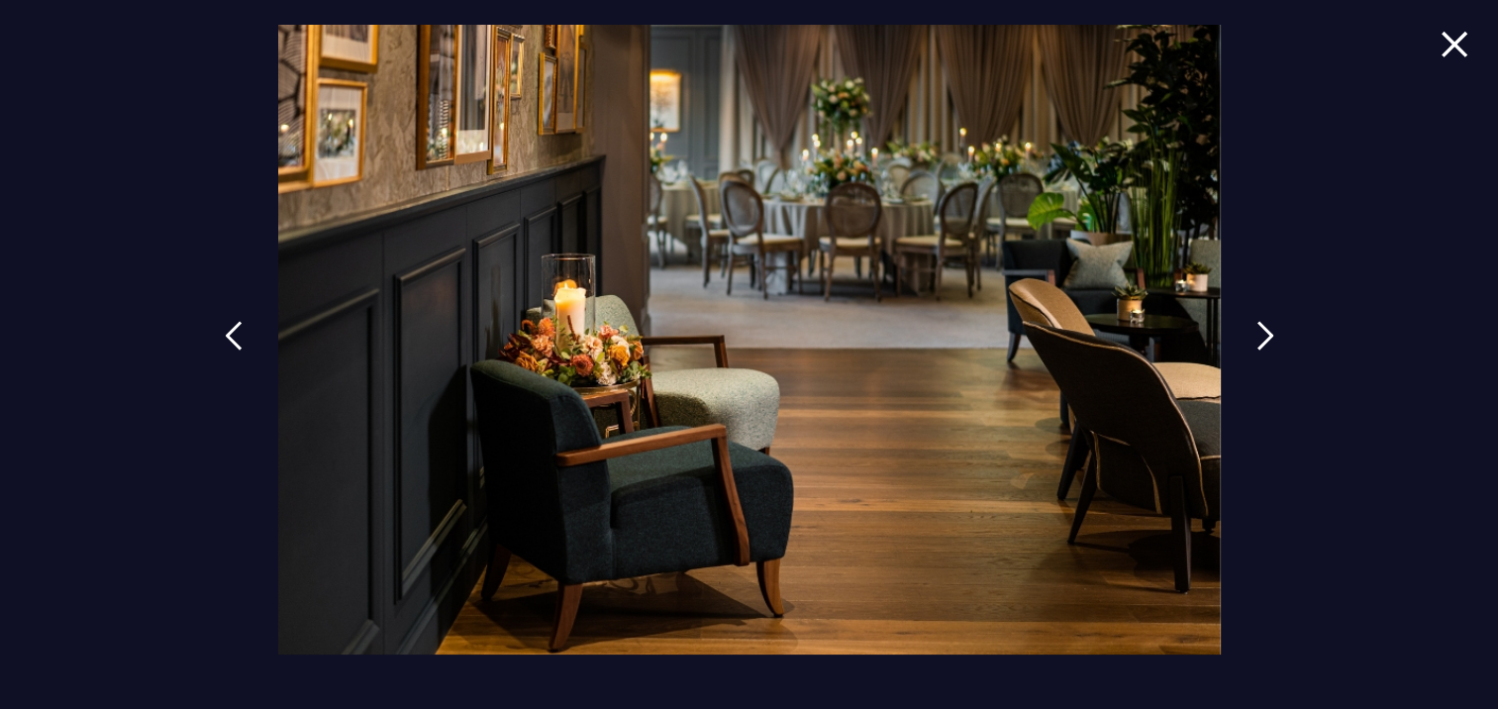
click at [1461, 39] on img at bounding box center [1455, 44] width 28 height 27
